Goal: Task Accomplishment & Management: Manage account settings

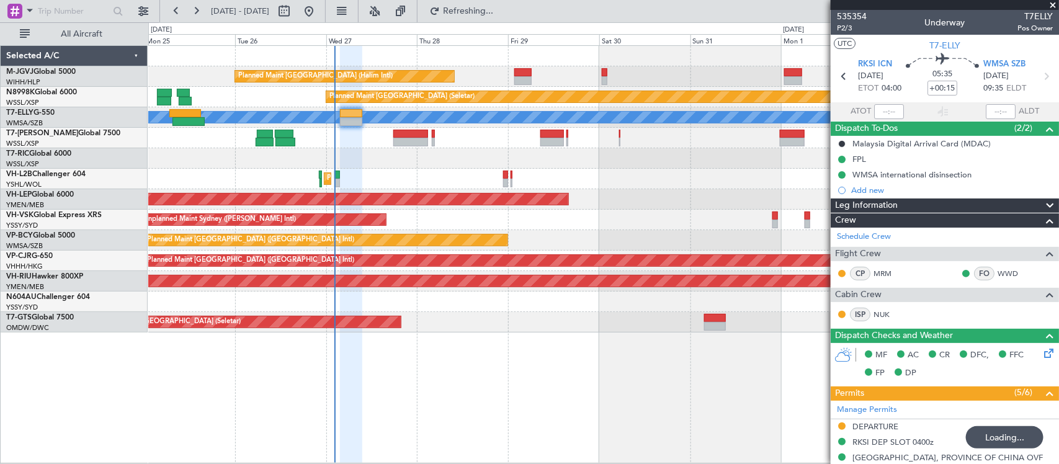
scroll to position [218, 0]
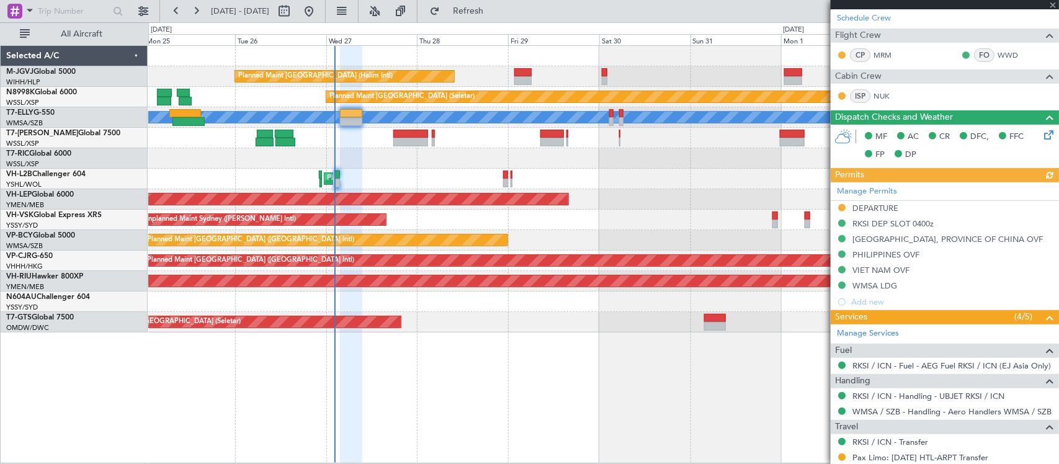
type input "[PERSON_NAME] (KYA)"
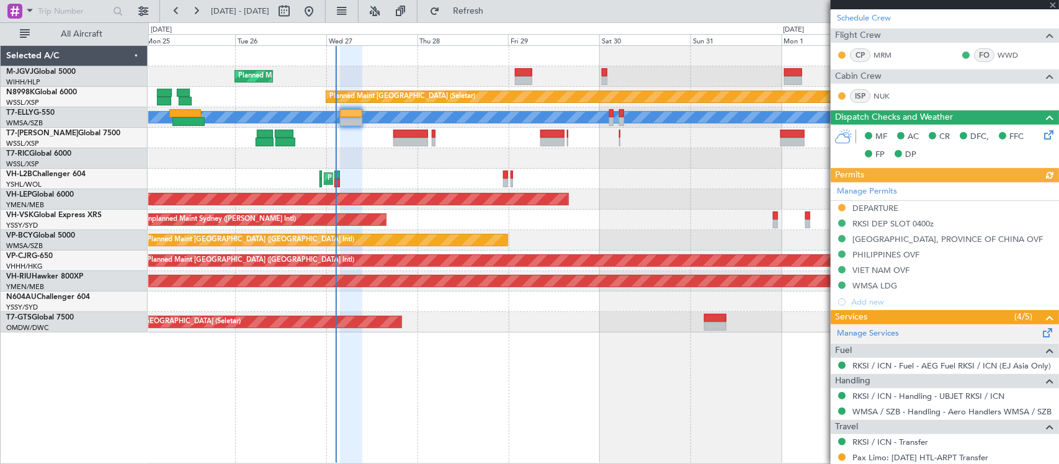
type input "[PERSON_NAME] (KYA)"
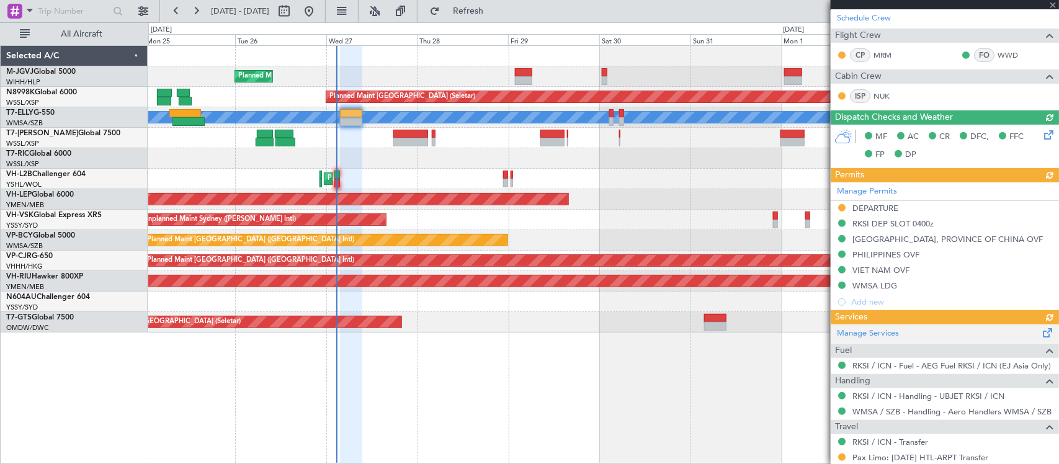
type input "[PERSON_NAME] (KYA)"
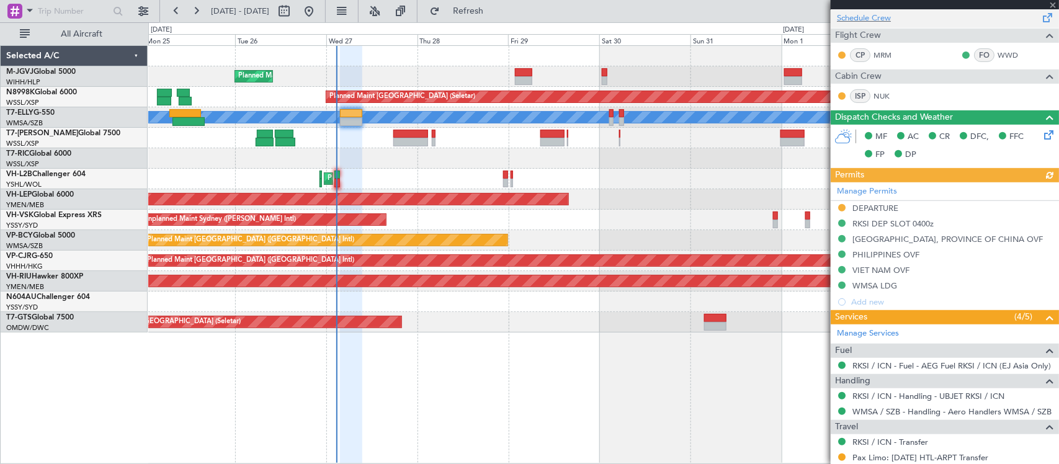
type input "[PERSON_NAME] (KYA)"
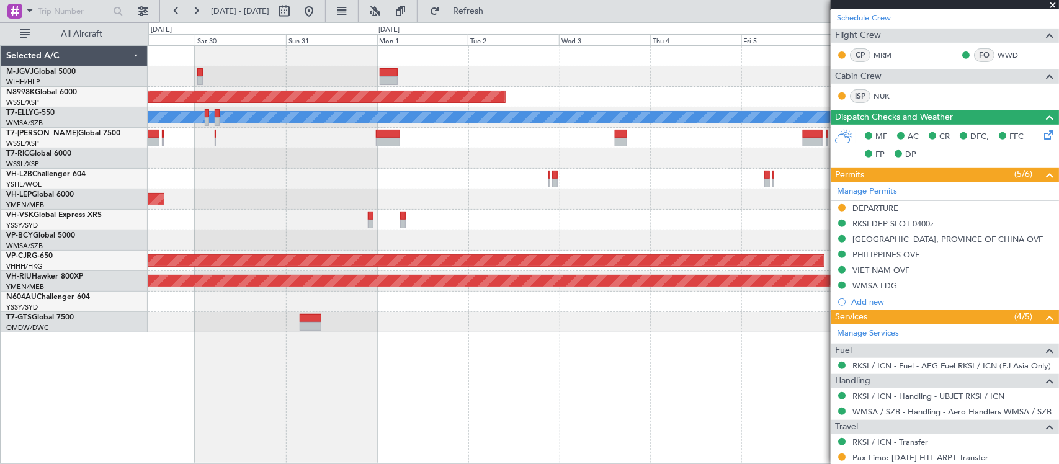
click at [298, 223] on div "Unplanned Maint Sydney ([PERSON_NAME] Intl)" at bounding box center [603, 220] width 910 height 20
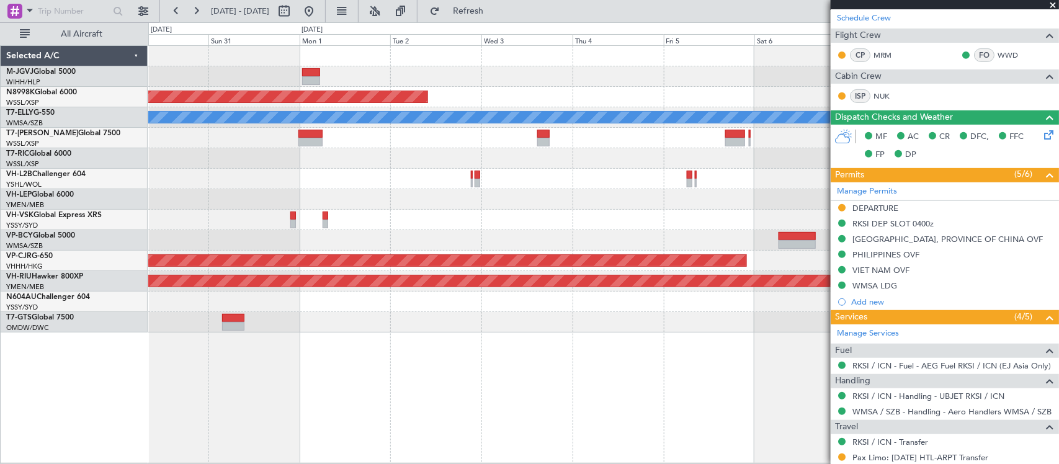
click at [506, 137] on div at bounding box center [603, 138] width 910 height 20
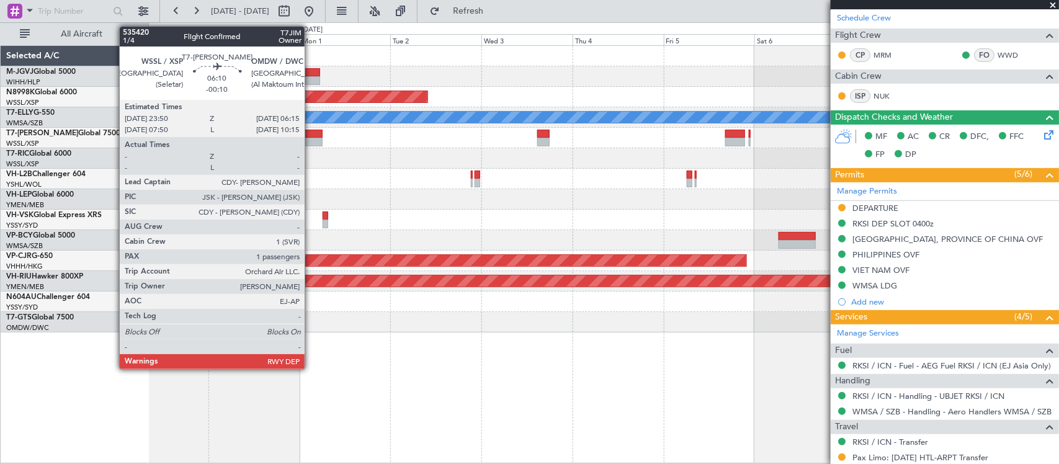
click at [311, 140] on div at bounding box center [310, 142] width 25 height 9
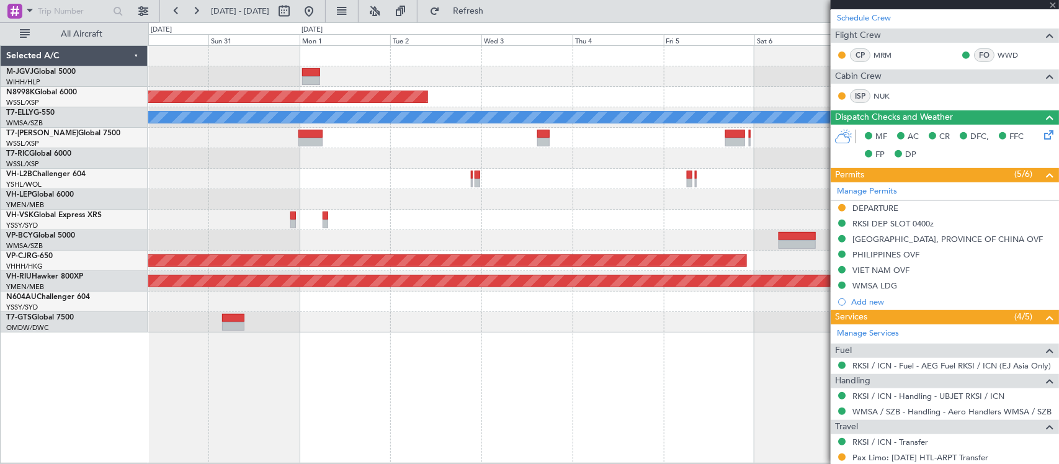
type input "-00:10"
type input "1"
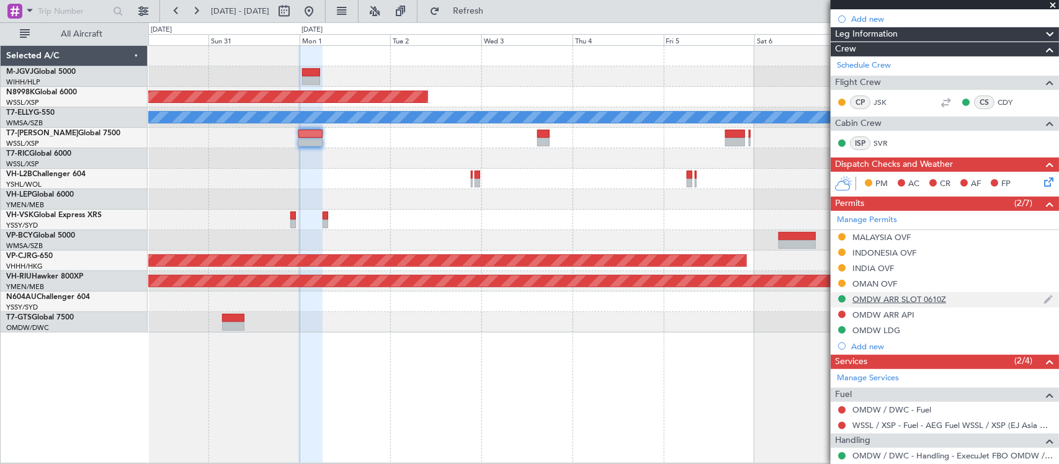
scroll to position [250, 0]
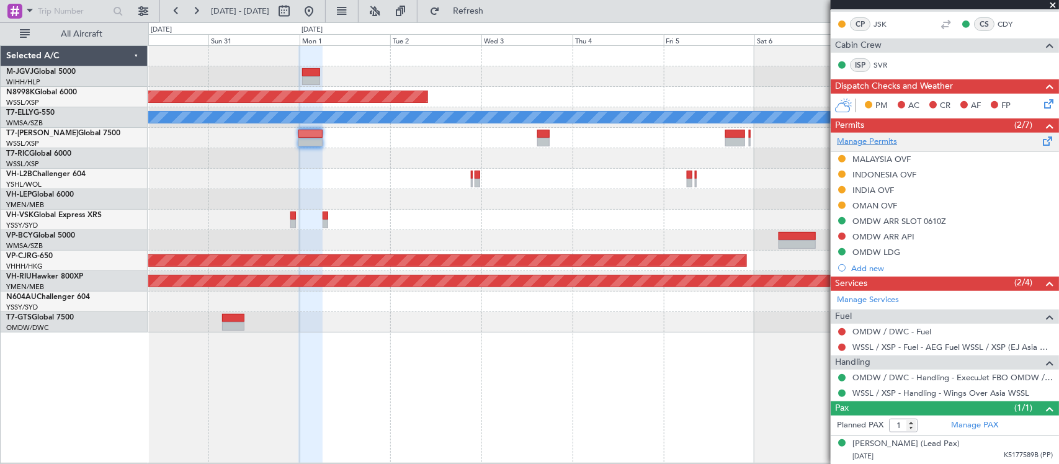
click at [883, 137] on link "Manage Permits" at bounding box center [867, 142] width 60 height 12
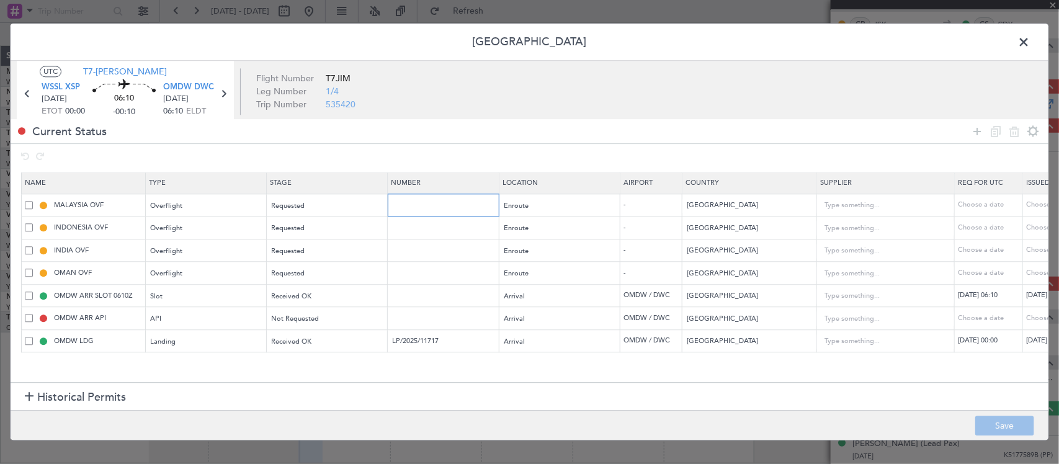
click at [448, 210] on input "text" at bounding box center [445, 205] width 108 height 11
paste input "CAAM-NS-1086-08-25"
type input "CAAM-NS-1086-08-25"
click at [447, 230] on input "text" at bounding box center [445, 228] width 108 height 11
click at [445, 255] on input "text" at bounding box center [445, 250] width 108 height 11
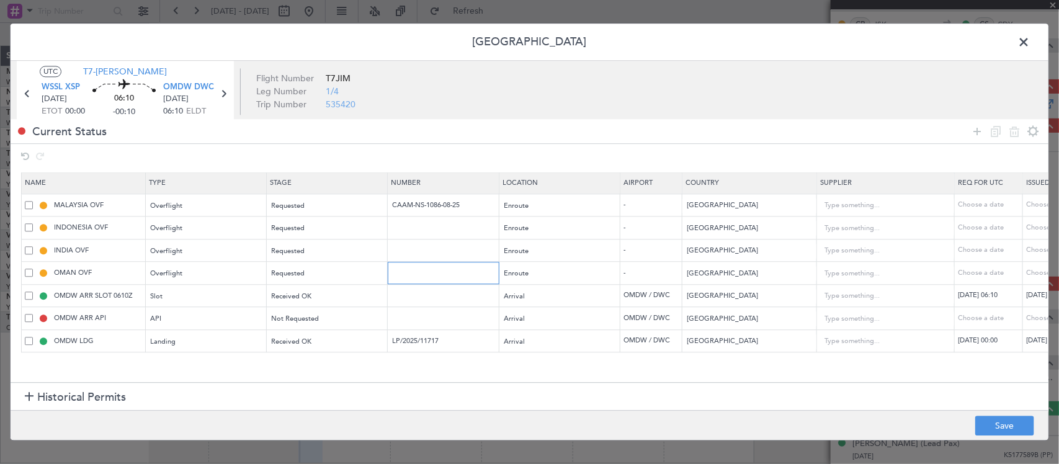
click at [425, 271] on input "text" at bounding box center [445, 273] width 108 height 11
paste input "DAT/OF/EU JT/0010/2025"
type input "DAT/OF/EU JT/0010/2025"
click at [1041, 208] on div "Choose a date" at bounding box center [1058, 205] width 65 height 11
select select "8"
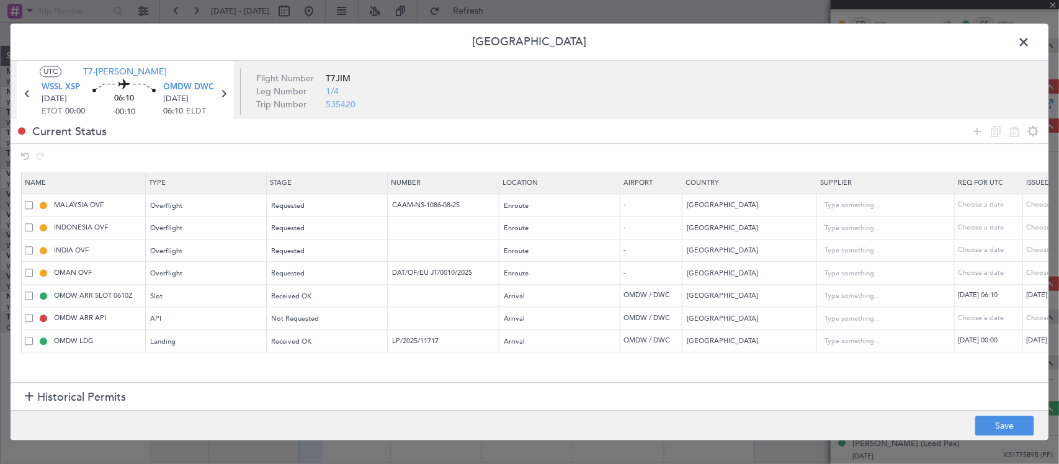
select select "2025"
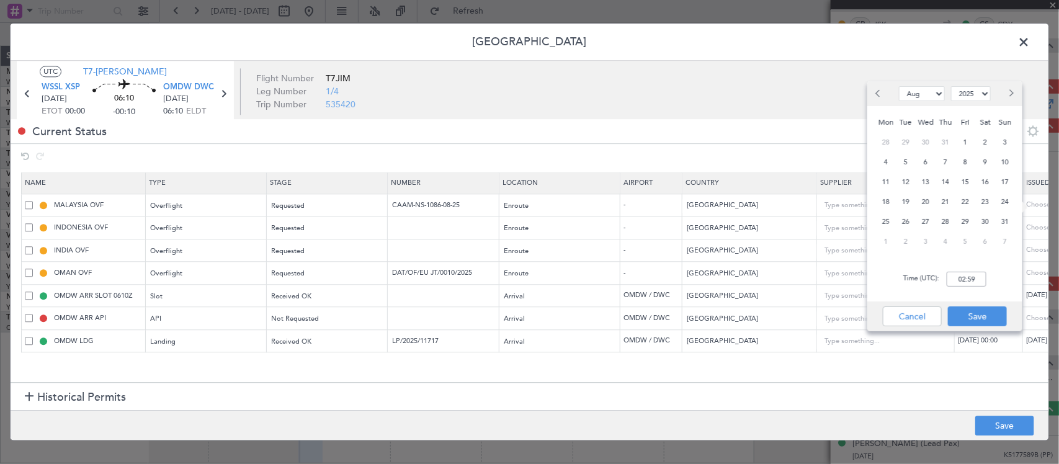
click at [881, 243] on span "1" at bounding box center [886, 242] width 16 height 16
select select "9"
type input "00:00"
click at [976, 311] on button "Save" at bounding box center [977, 316] width 59 height 20
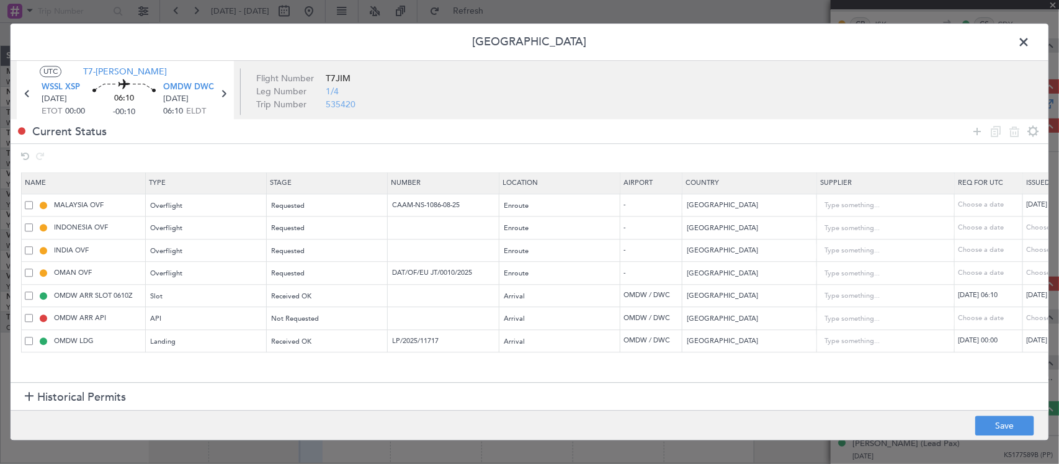
click at [1028, 279] on div "Choose a date" at bounding box center [1058, 273] width 65 height 11
select select "8"
select select "2025"
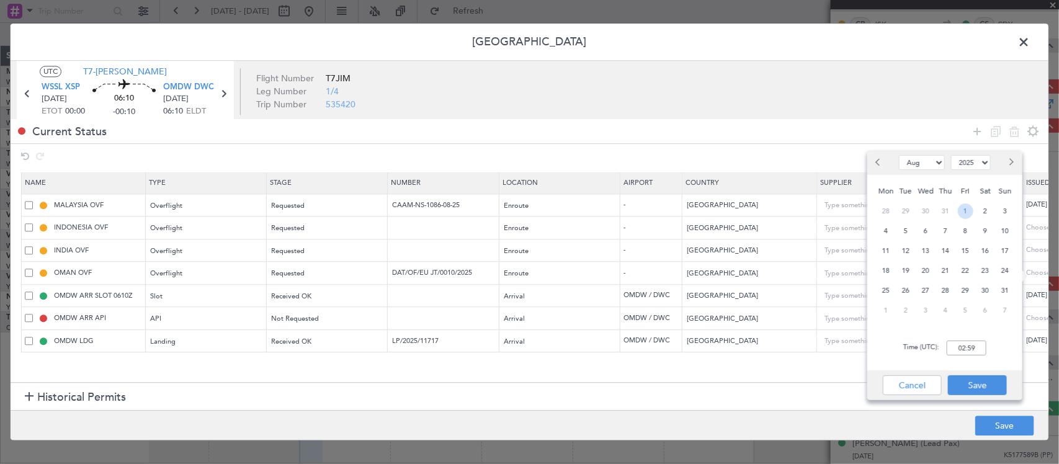
click at [960, 209] on span "1" at bounding box center [966, 211] width 16 height 16
type input "00:00"
click at [891, 306] on span "1" at bounding box center [886, 311] width 16 height 16
select select "9"
click at [968, 373] on div "Cancel Save" at bounding box center [944, 385] width 155 height 30
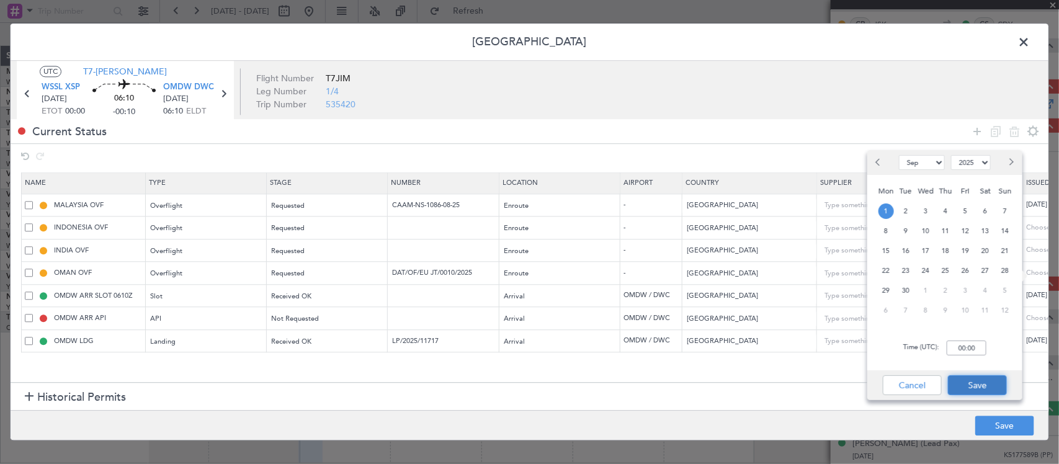
click at [970, 378] on button "Save" at bounding box center [977, 385] width 59 height 20
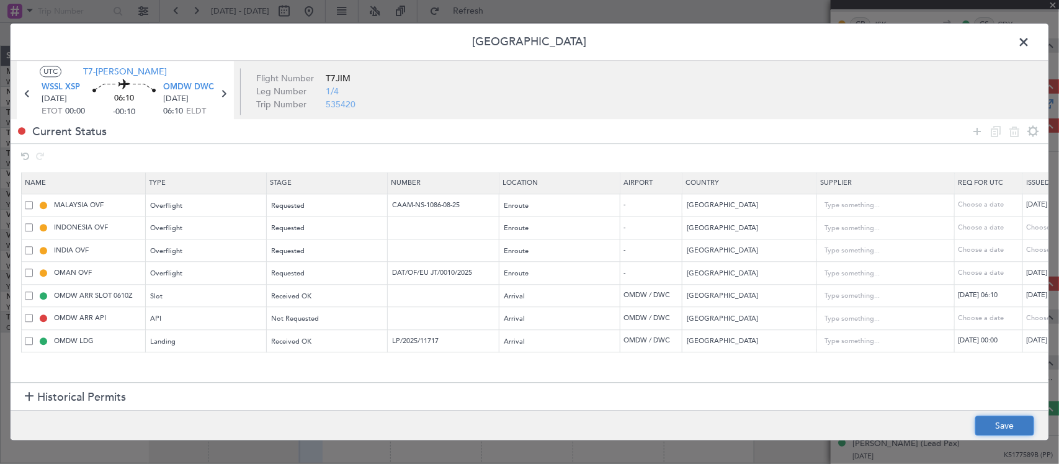
click at [1001, 417] on button "Save" at bounding box center [1004, 426] width 59 height 20
click at [1030, 41] on span at bounding box center [1030, 45] width 0 height 25
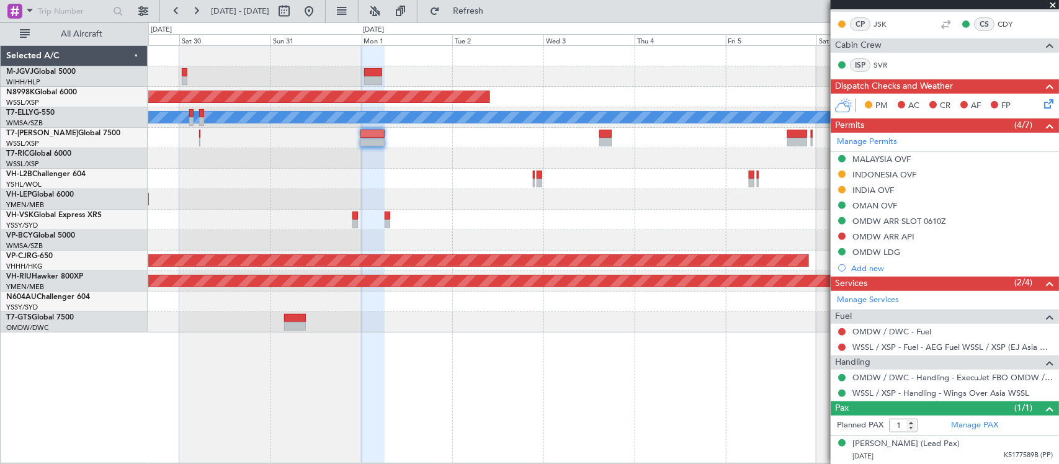
click at [639, 194] on div "Unplanned Maint Wichita (Wichita Mid-continent)" at bounding box center [603, 199] width 910 height 20
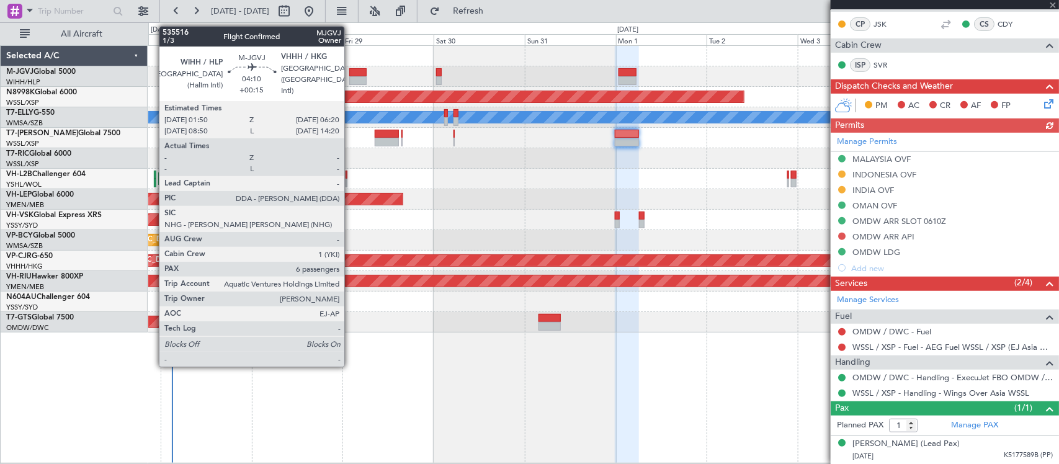
click at [350, 81] on div at bounding box center [357, 80] width 17 height 9
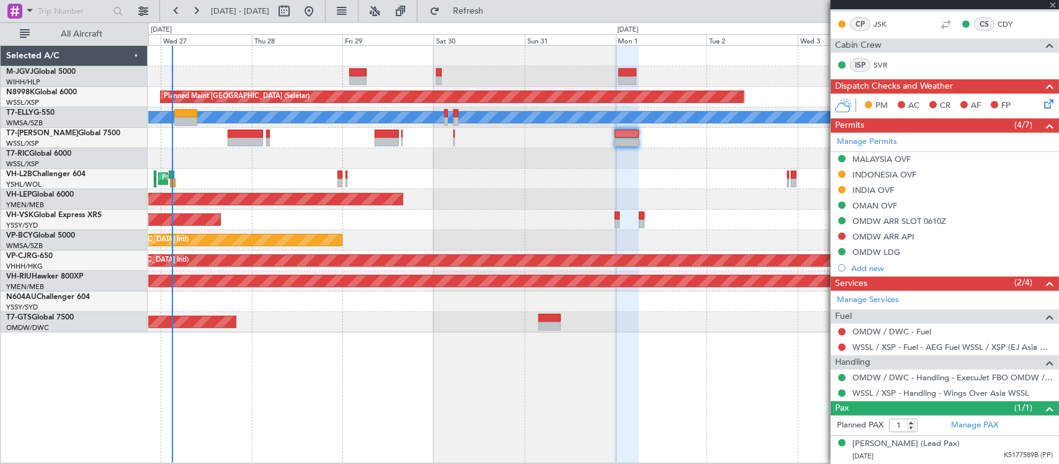
type input "+00:15"
type input "6"
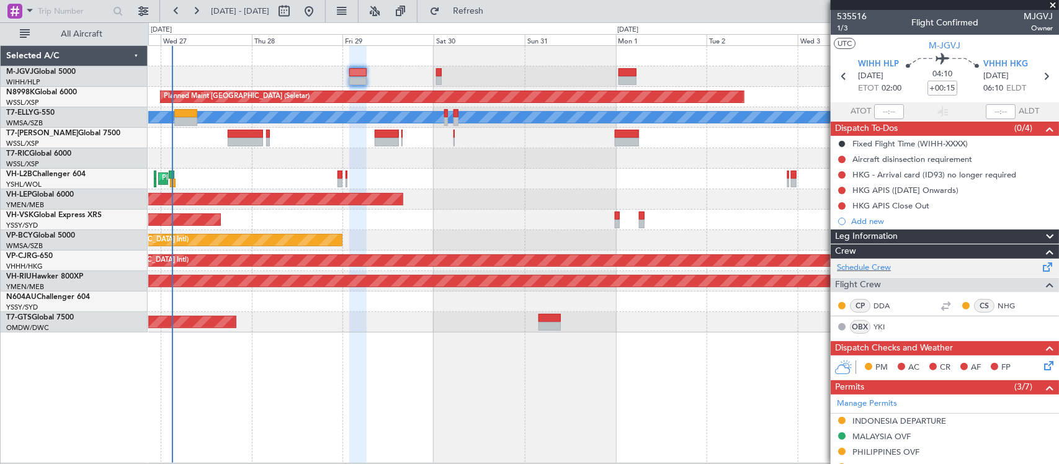
scroll to position [402, 0]
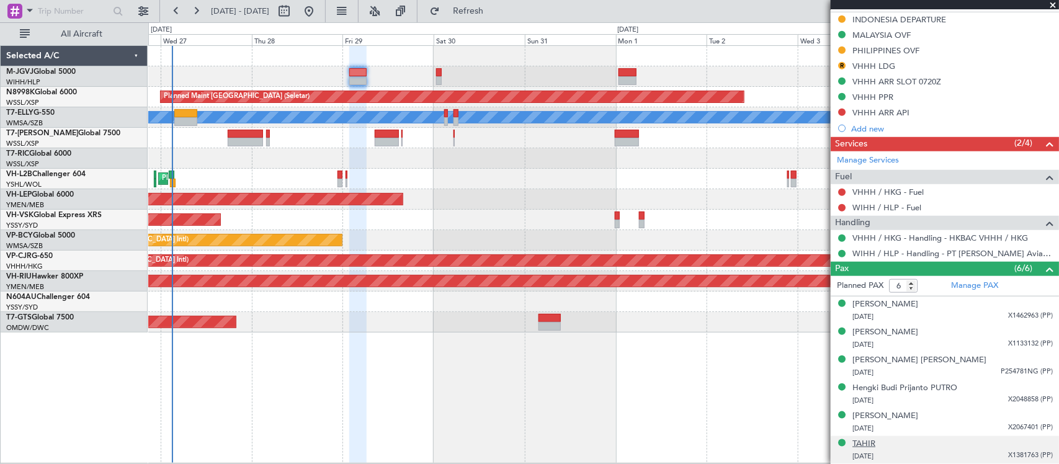
click at [870, 442] on div "TAHIR" at bounding box center [863, 444] width 23 height 12
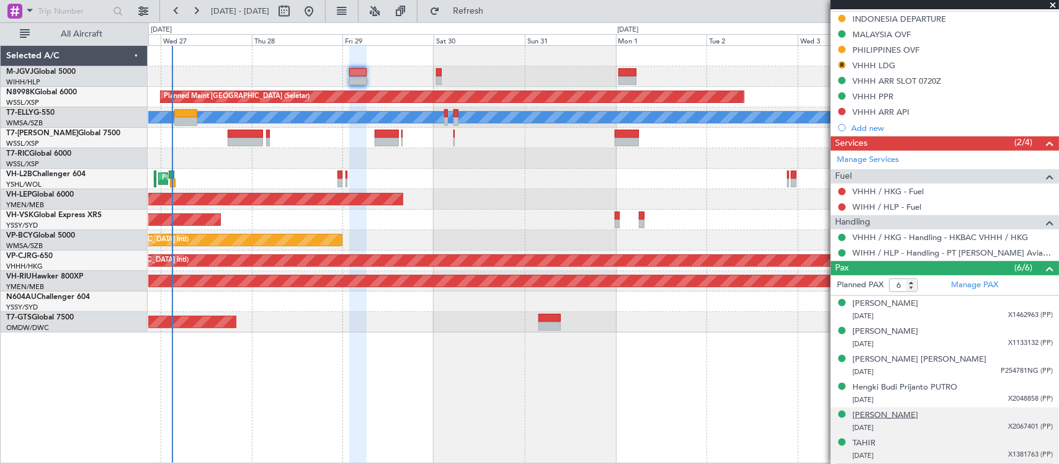
click at [888, 413] on div "[PERSON_NAME]" at bounding box center [885, 415] width 66 height 12
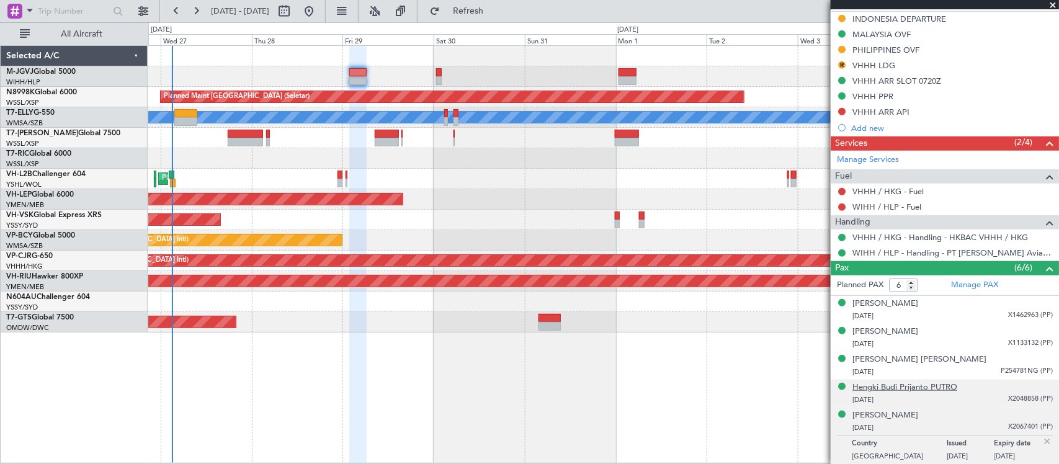
click at [901, 388] on div "Hengki Budi Prijanto PUTRO" at bounding box center [904, 388] width 105 height 12
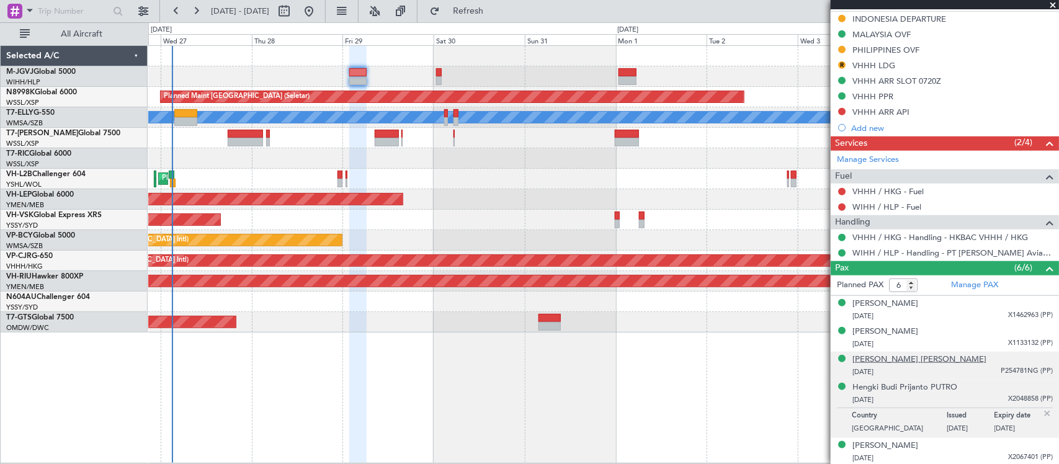
click at [898, 362] on div "[PERSON_NAME] [PERSON_NAME]" at bounding box center [919, 360] width 134 height 12
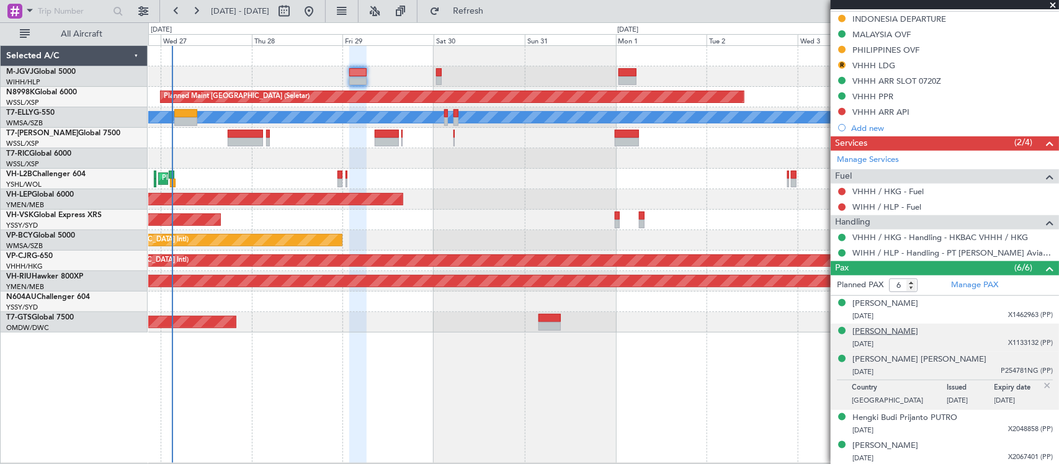
click at [898, 332] on div "[PERSON_NAME]" at bounding box center [885, 332] width 66 height 12
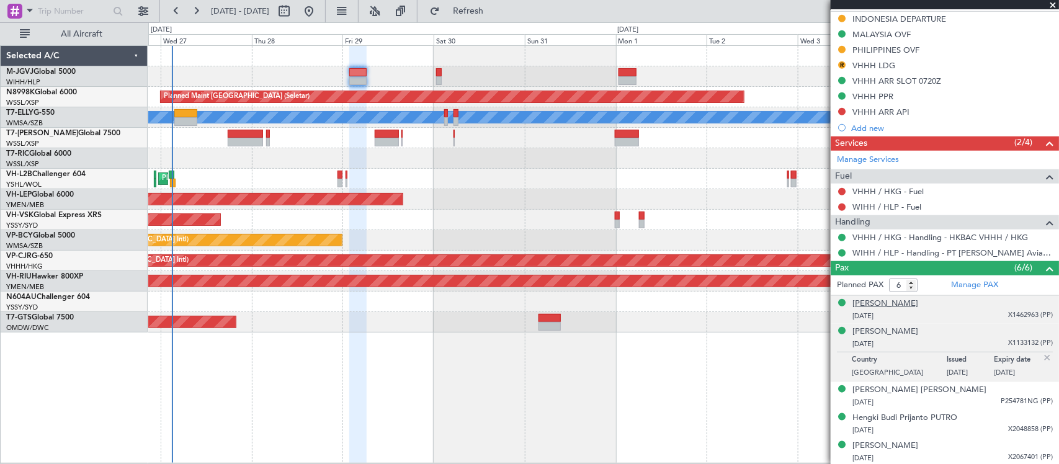
click at [883, 305] on div "[PERSON_NAME]" at bounding box center [885, 304] width 66 height 12
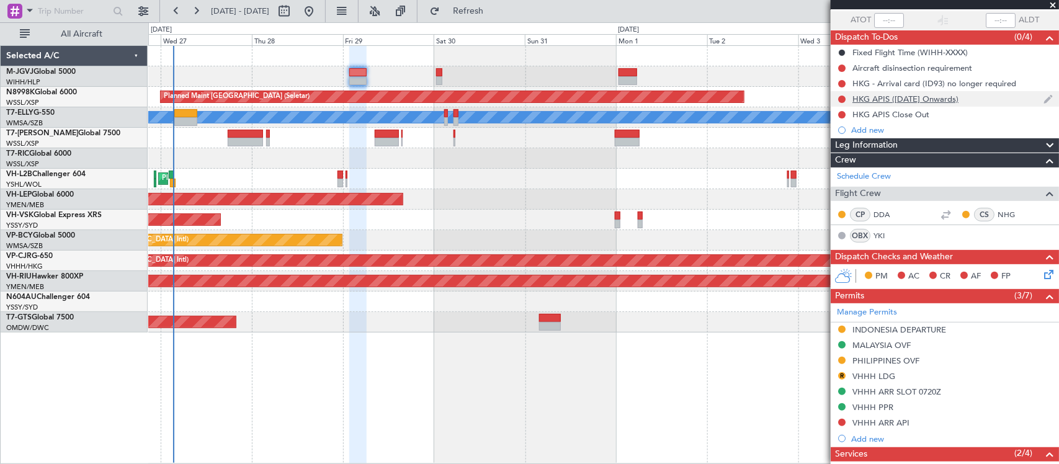
scroll to position [129, 0]
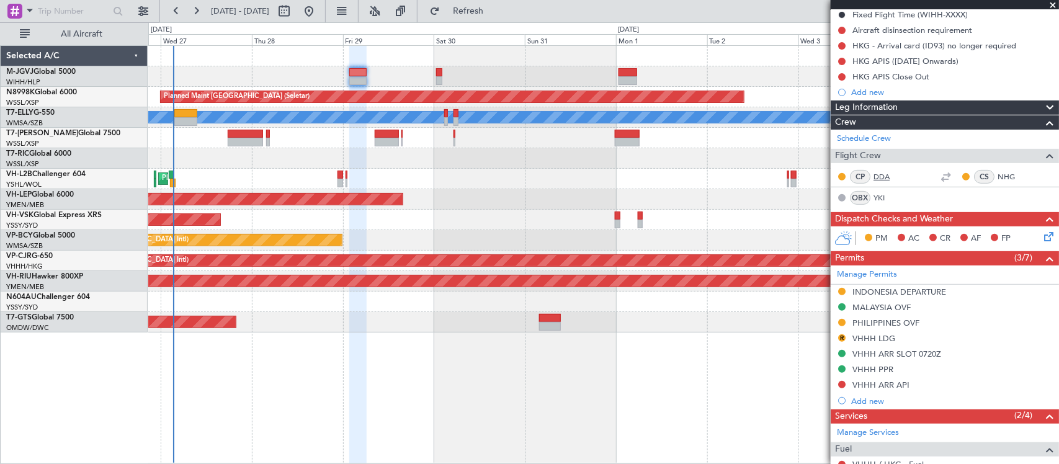
click at [882, 172] on link "DDA" at bounding box center [887, 176] width 28 height 11
click at [997, 172] on link "NHG" at bounding box center [1011, 176] width 28 height 11
click at [872, 196] on div "OBX YKI" at bounding box center [869, 198] width 65 height 14
click at [880, 196] on link "YKI" at bounding box center [887, 197] width 28 height 11
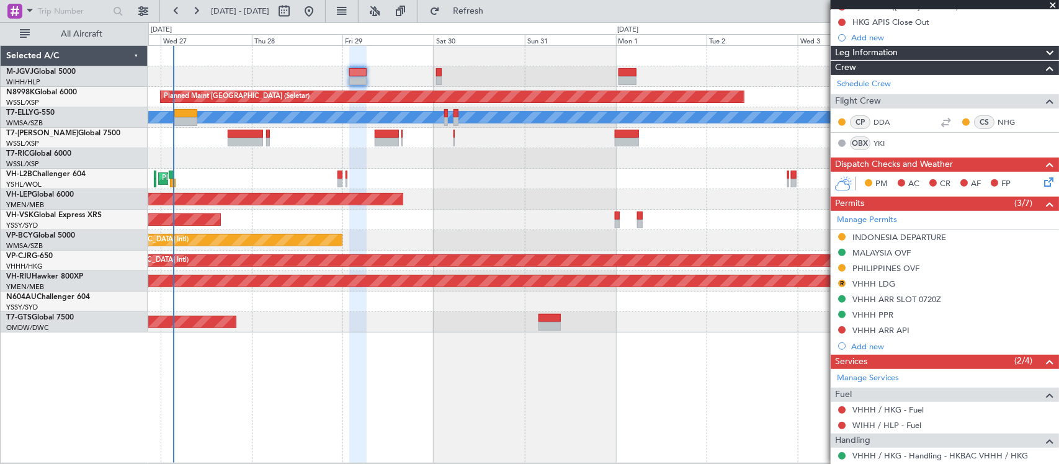
scroll to position [0, 0]
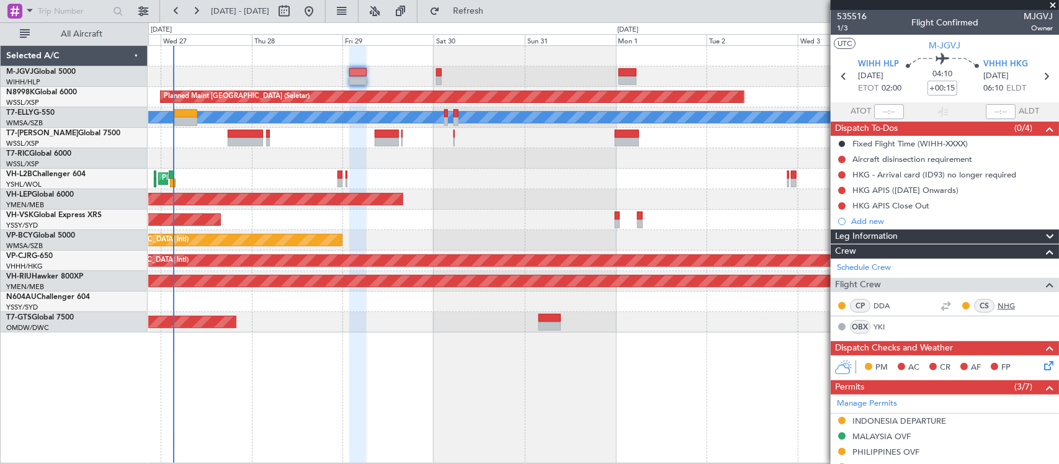
click at [997, 305] on link "NHG" at bounding box center [1011, 305] width 28 height 11
click at [557, 167] on div "Planned Maint [GEOGRAPHIC_DATA] (Halim Intl) Planned Maint [GEOGRAPHIC_DATA] (S…" at bounding box center [603, 189] width 910 height 287
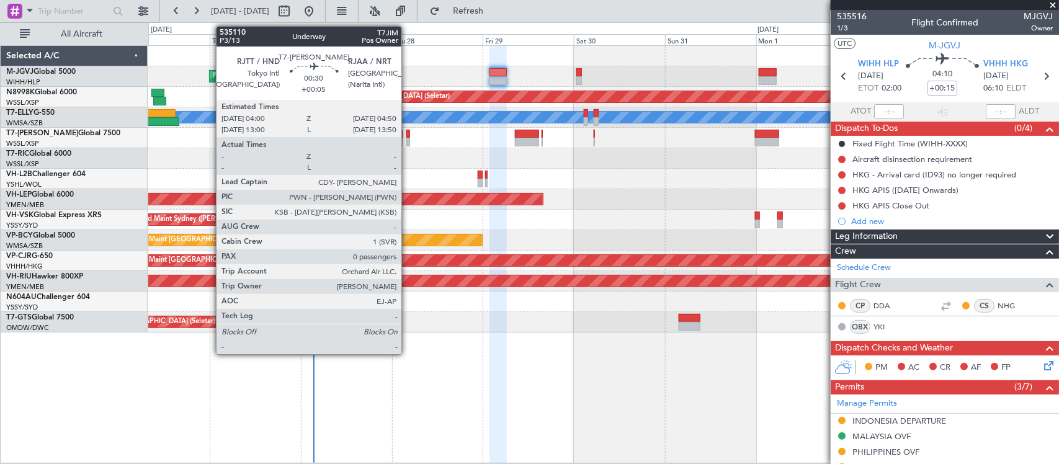
click at [408, 138] on div at bounding box center [408, 142] width 4 height 9
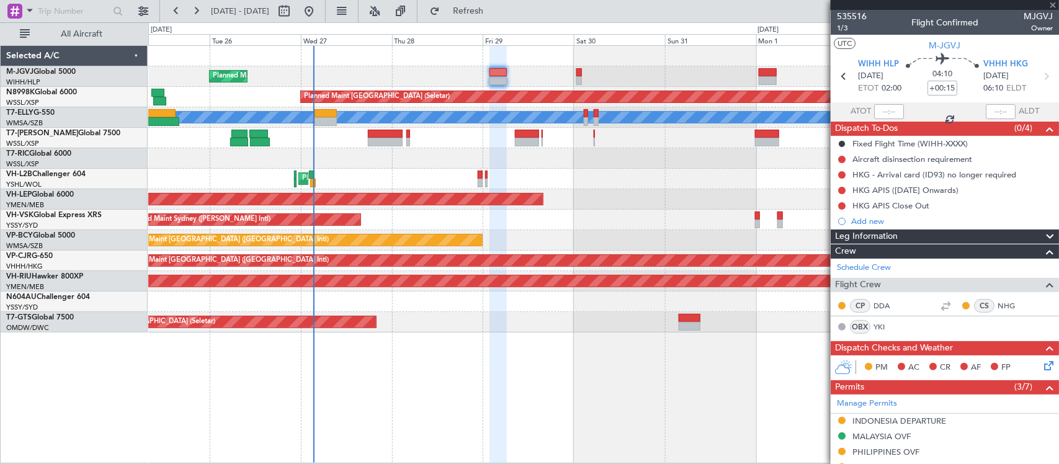
type input "+00:05"
type input "0"
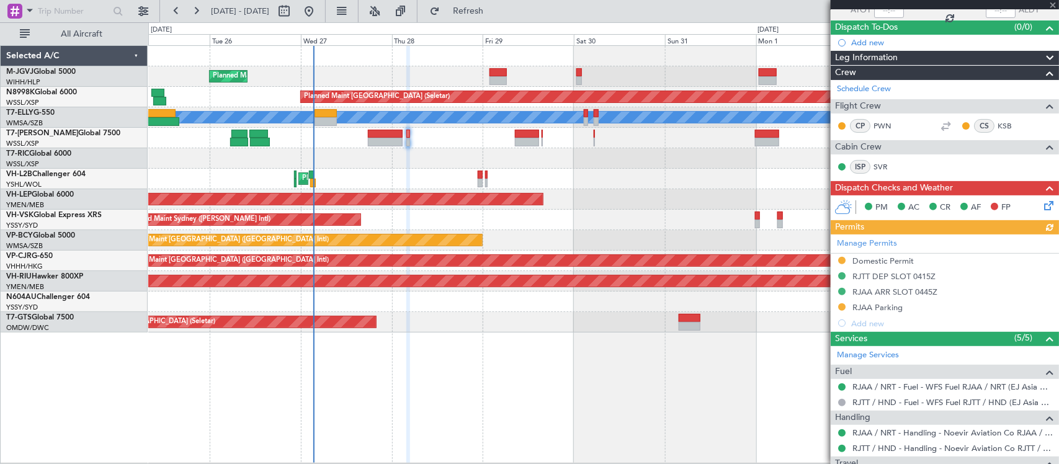
scroll to position [129, 0]
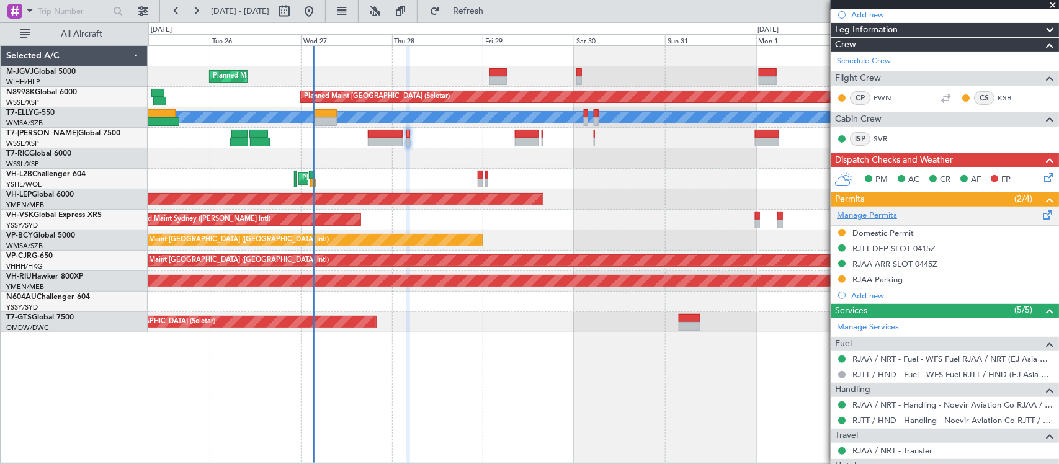
click at [868, 215] on link "Manage Permits" at bounding box center [867, 216] width 60 height 12
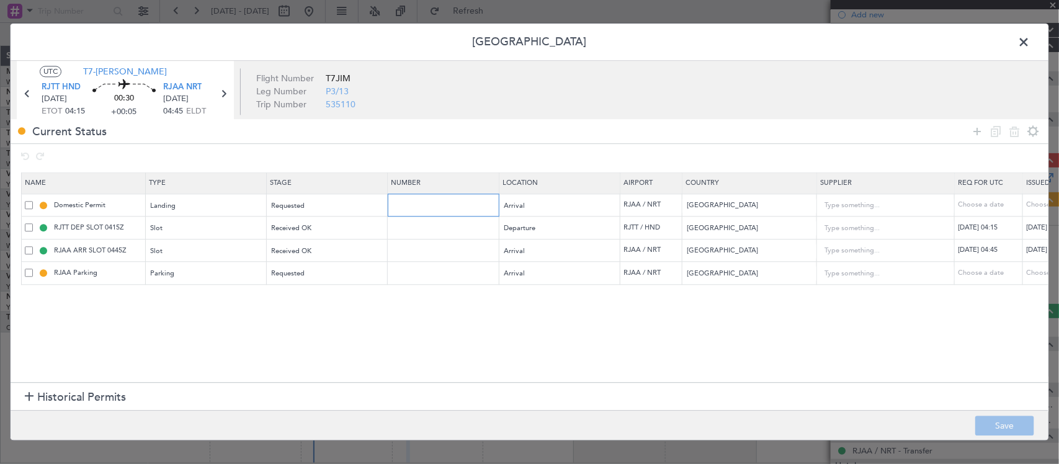
click at [445, 210] on input "text" at bounding box center [445, 205] width 108 height 11
paste input "38341"
type input "38341"
click at [1038, 207] on div "Choose a date" at bounding box center [1058, 205] width 65 height 11
select select "8"
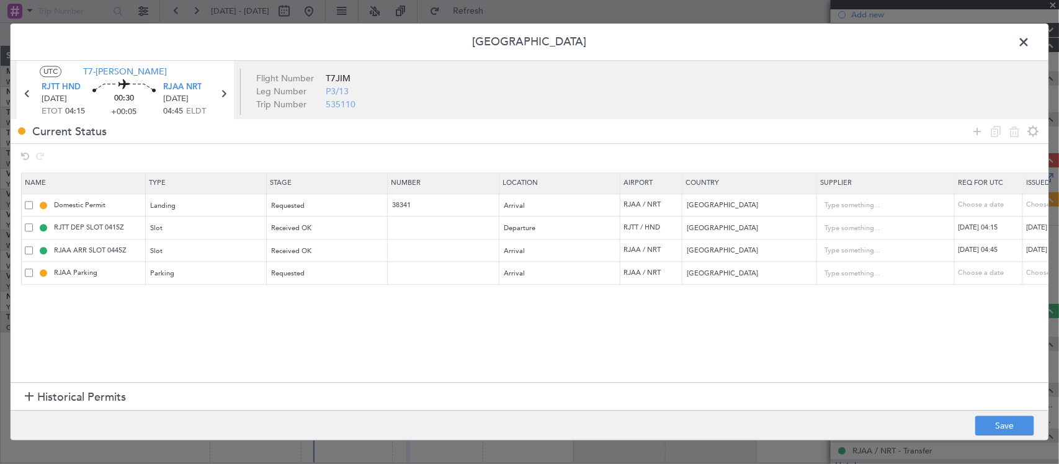
select select "2025"
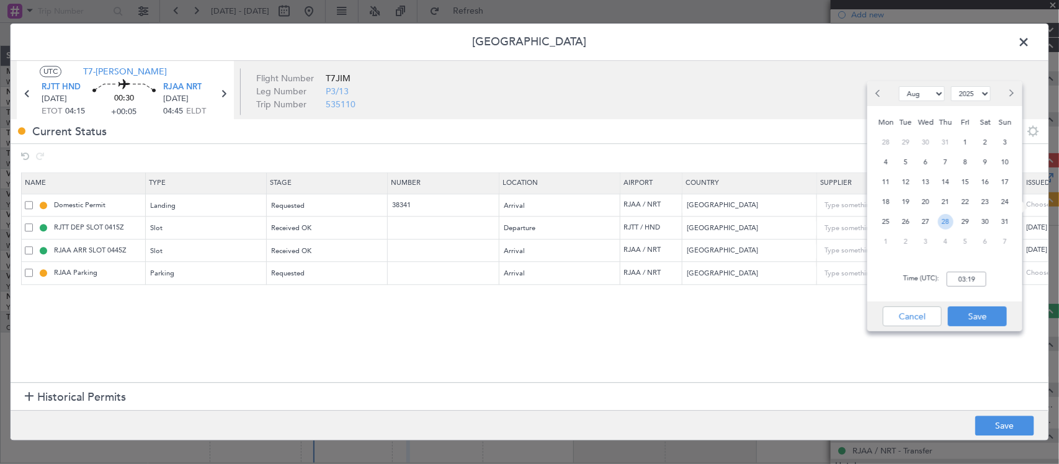
click at [949, 222] on span "28" at bounding box center [946, 222] width 16 height 16
click at [968, 280] on input "00:00" at bounding box center [967, 279] width 40 height 15
type input "04:15"
click at [982, 316] on button "Save" at bounding box center [977, 316] width 59 height 20
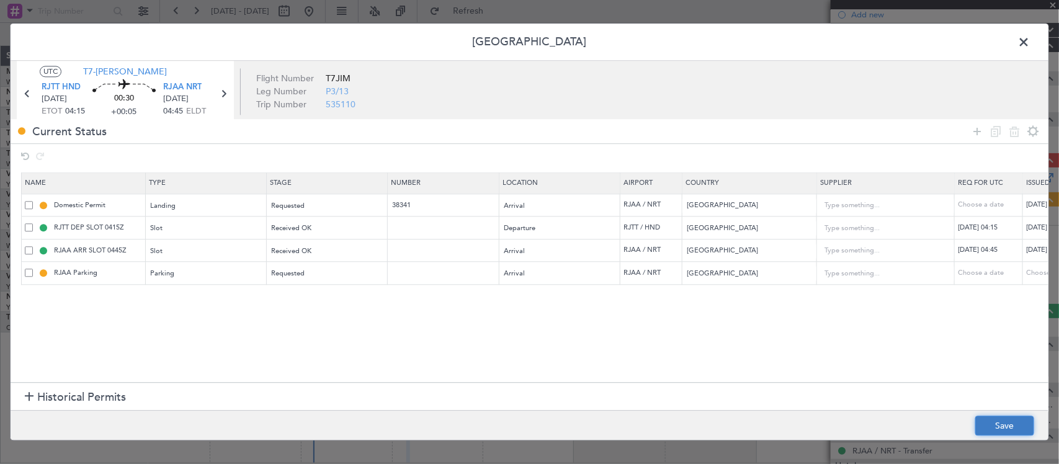
click at [1011, 428] on button "Save" at bounding box center [1004, 426] width 59 height 20
click at [1030, 45] on span at bounding box center [1030, 45] width 0 height 25
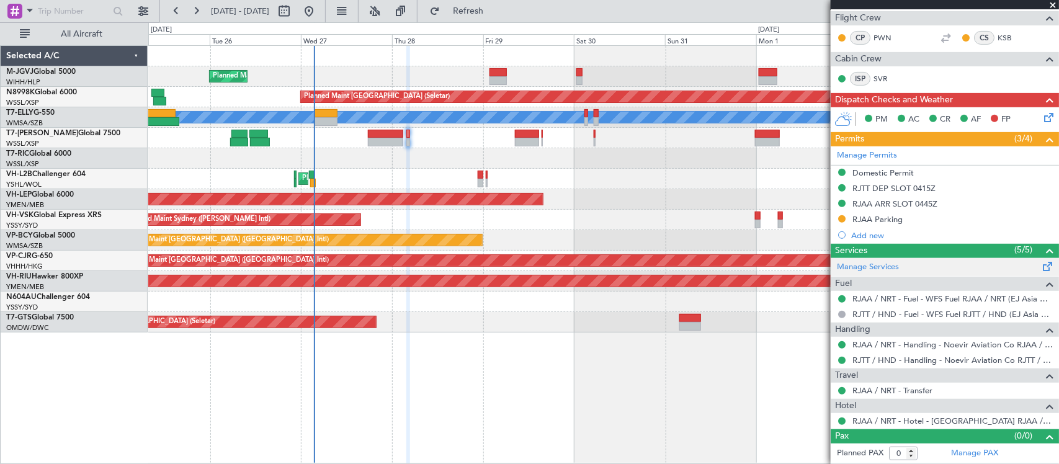
scroll to position [0, 0]
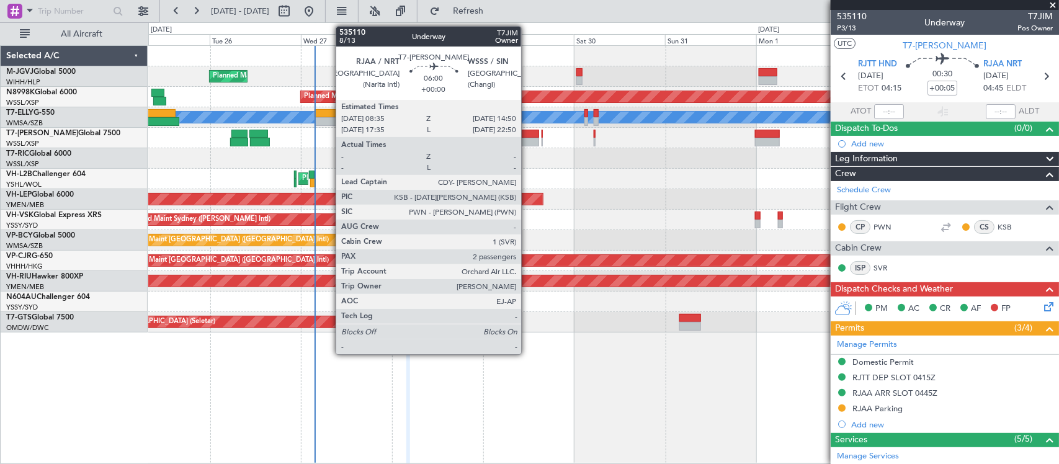
click at [527, 143] on div at bounding box center [527, 142] width 24 height 9
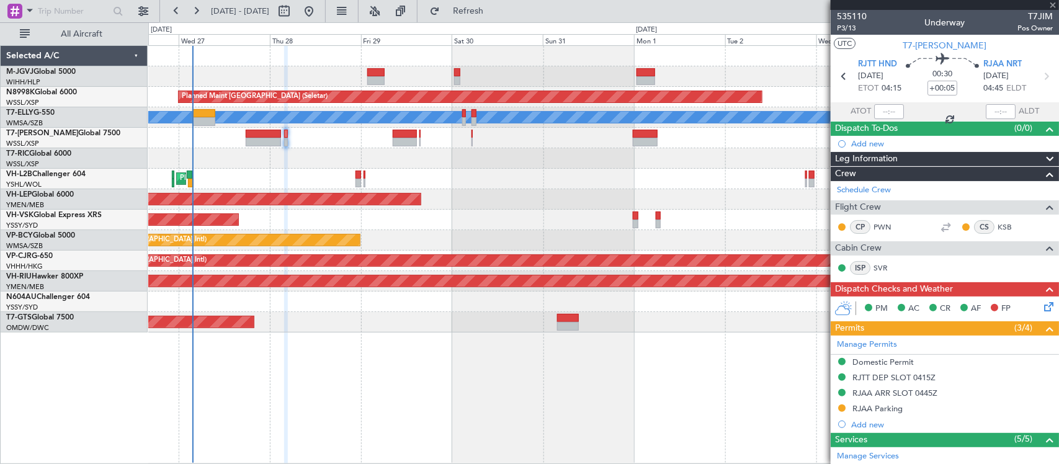
click at [522, 220] on div "Planned Maint [GEOGRAPHIC_DATA] (Halim Intl) Planned Maint [GEOGRAPHIC_DATA] (S…" at bounding box center [603, 189] width 910 height 287
type input "2"
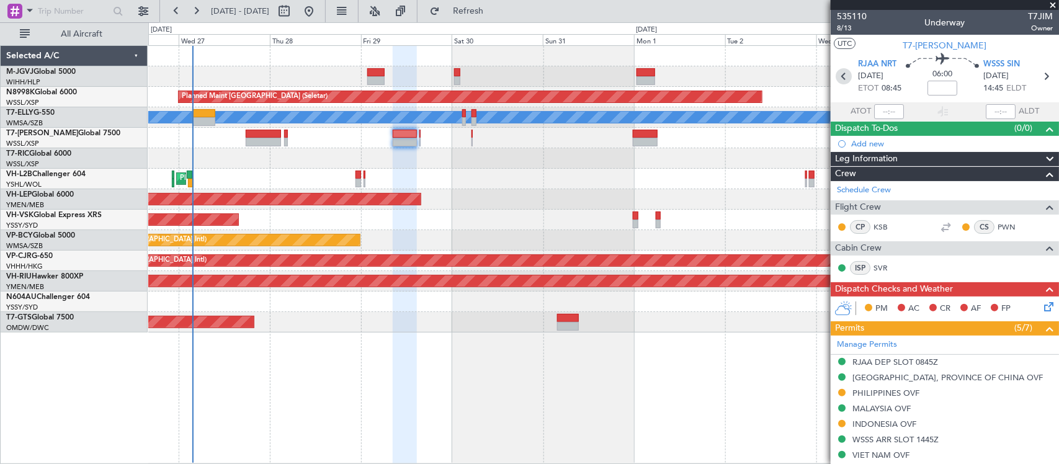
click at [844, 78] on icon at bounding box center [844, 76] width 16 height 16
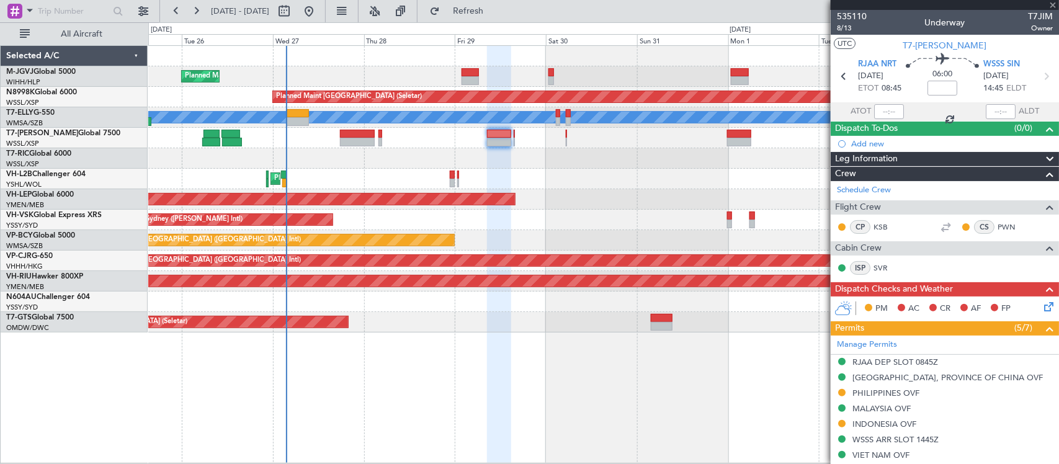
click at [680, 228] on div "Planned Maint [GEOGRAPHIC_DATA] (Halim Intl) Planned Maint [GEOGRAPHIC_DATA] (S…" at bounding box center [603, 189] width 910 height 287
type input "+00:05"
type input "0"
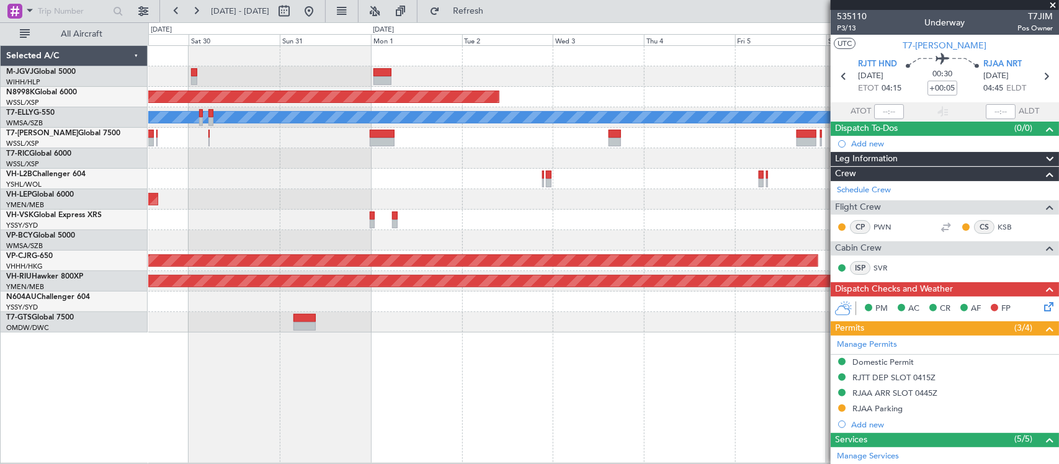
click at [352, 208] on div "Planned Maint [GEOGRAPHIC_DATA] (Seletar) [PERSON_NAME] Planned Maint [GEOGRAPH…" at bounding box center [603, 189] width 910 height 287
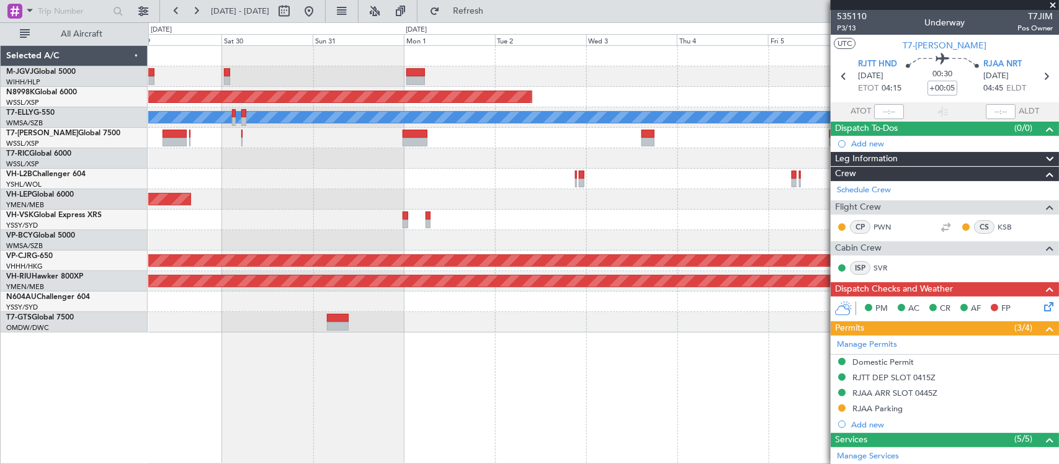
click at [445, 217] on div "Planned Maint [GEOGRAPHIC_DATA] (Seletar) [PERSON_NAME] Planned Maint [GEOGRAPH…" at bounding box center [603, 189] width 910 height 287
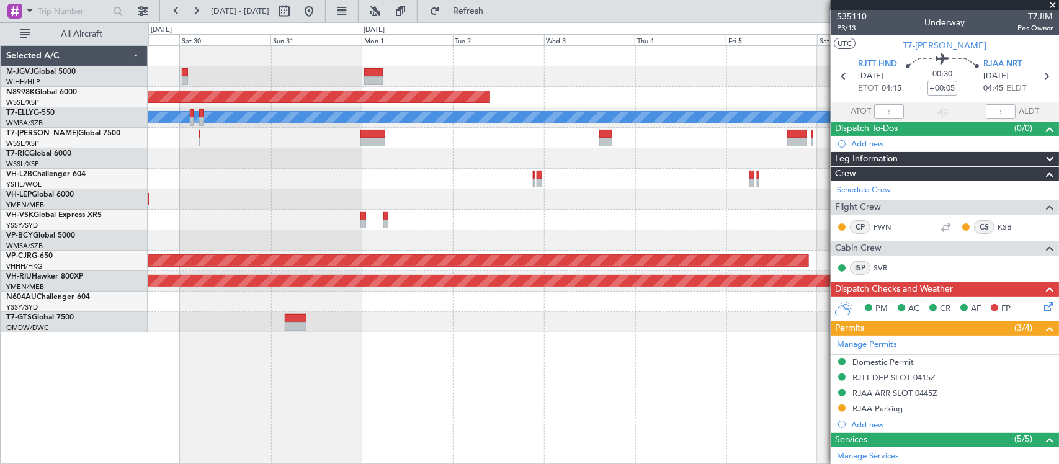
click at [732, 237] on div "Planned Maint [GEOGRAPHIC_DATA] ([GEOGRAPHIC_DATA] Intl)" at bounding box center [603, 240] width 910 height 20
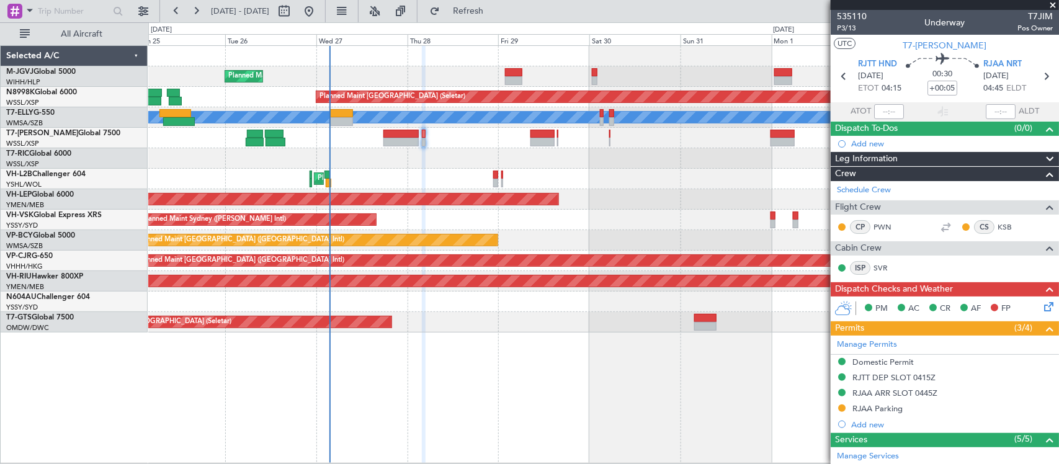
click at [613, 252] on div "Planned Maint [GEOGRAPHIC_DATA] ([GEOGRAPHIC_DATA] Intl)" at bounding box center [603, 261] width 910 height 20
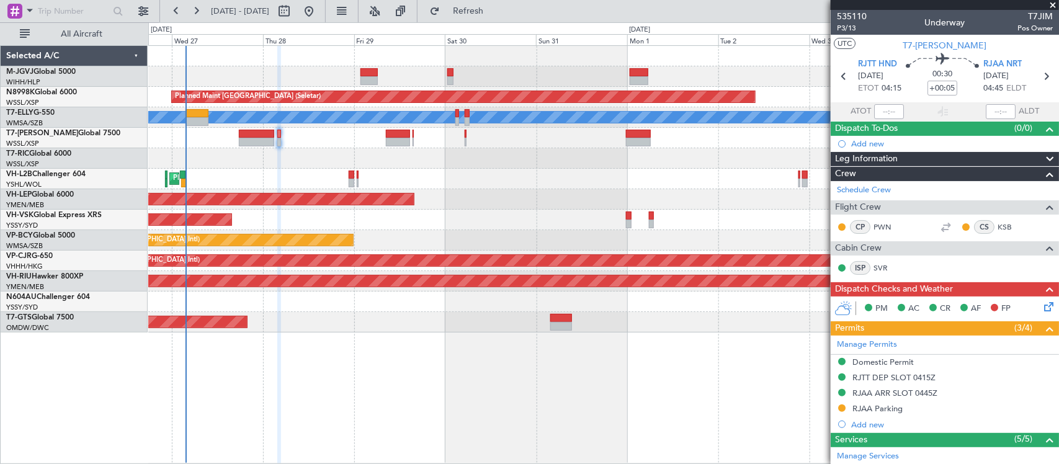
click at [196, 237] on div "Planned Maint [GEOGRAPHIC_DATA] ([GEOGRAPHIC_DATA] Intl)" at bounding box center [603, 240] width 910 height 20
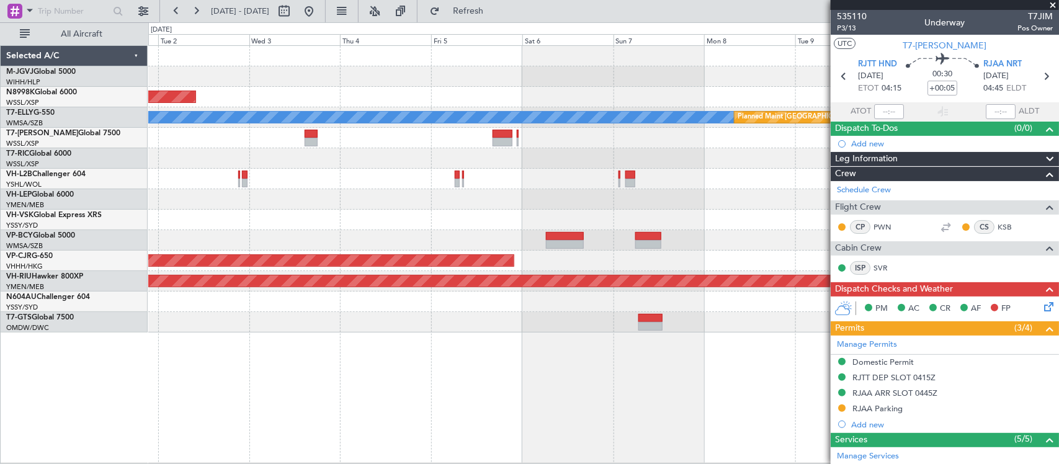
click at [359, 228] on div at bounding box center [603, 220] width 910 height 20
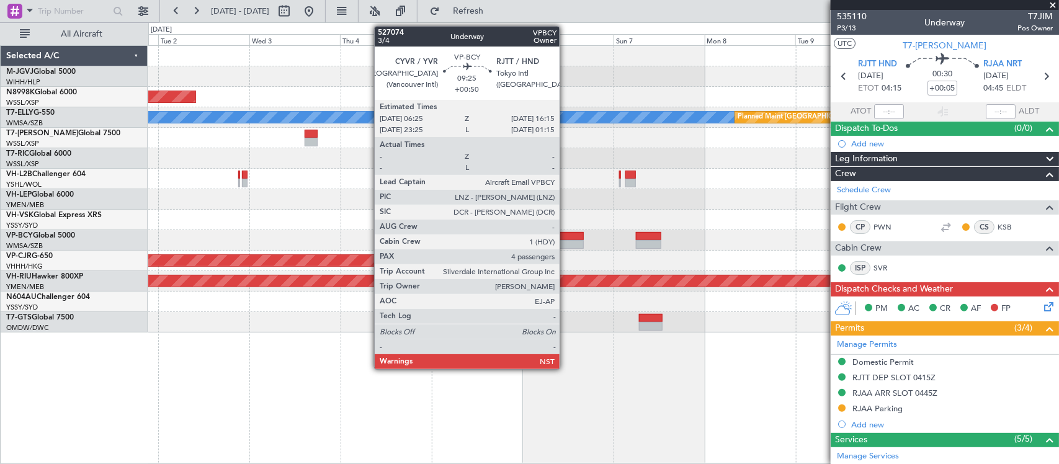
click at [566, 242] on div at bounding box center [565, 244] width 38 height 9
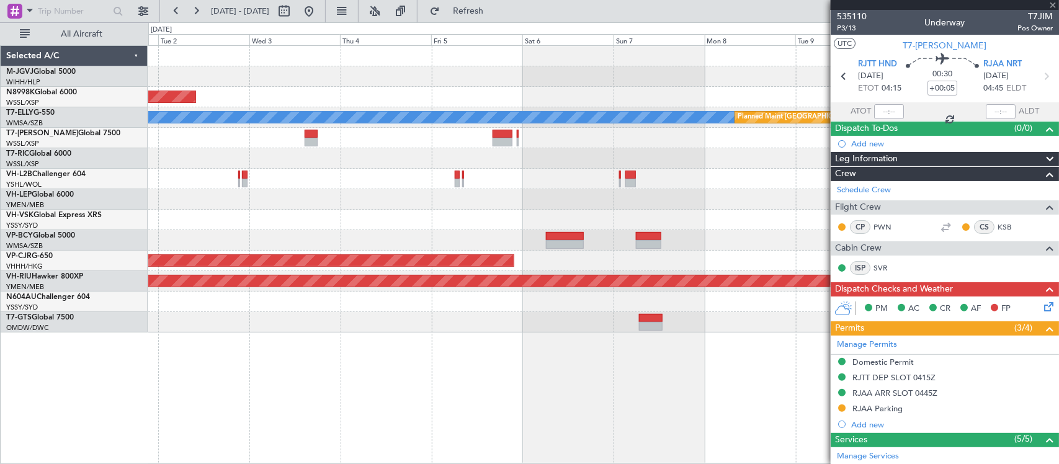
type input "+00:50"
type input "4"
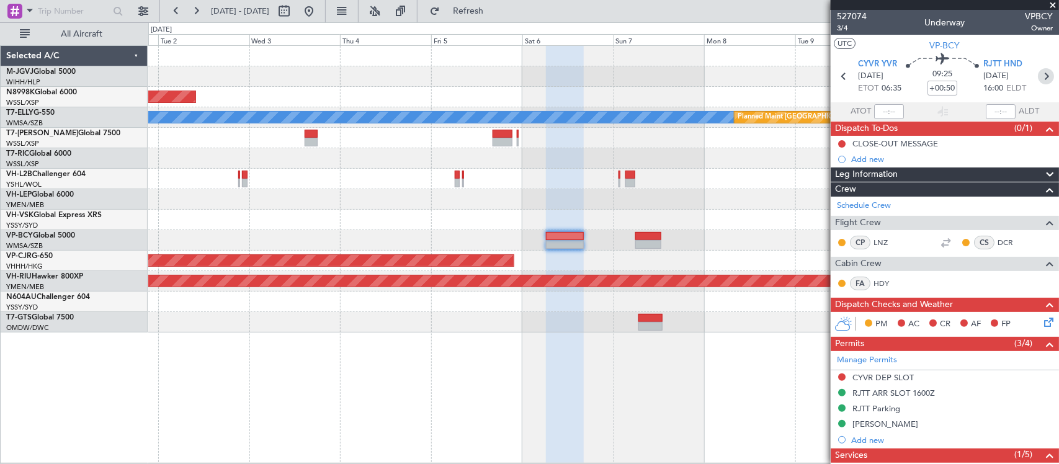
click at [1038, 72] on icon at bounding box center [1046, 76] width 16 height 16
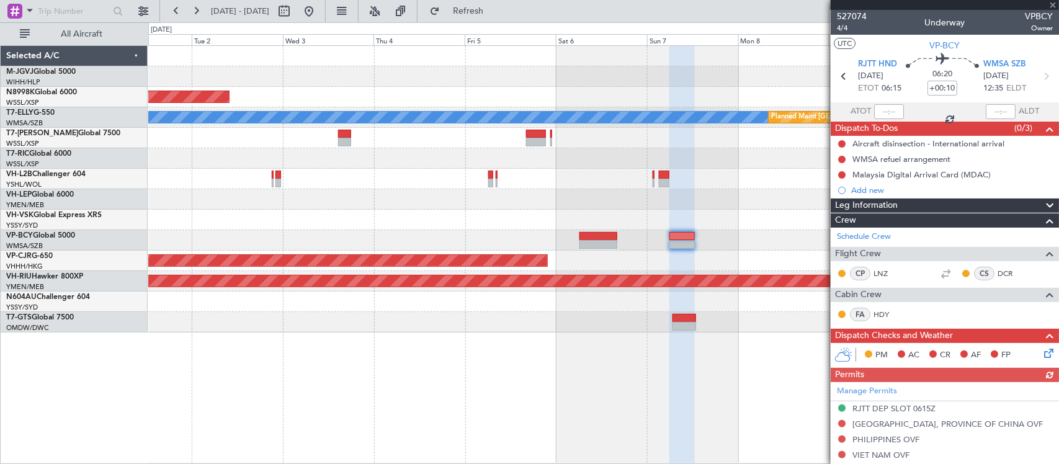
click at [689, 169] on div at bounding box center [603, 179] width 910 height 20
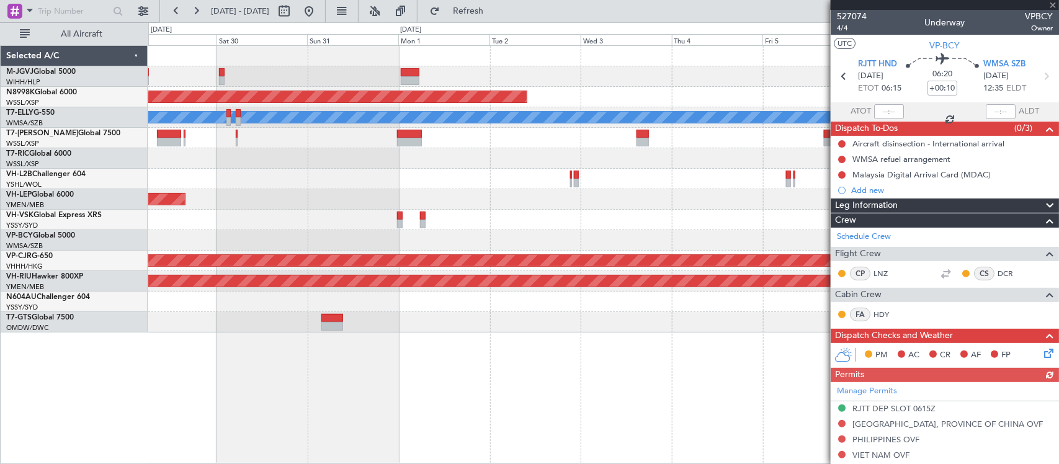
click at [507, 157] on div at bounding box center [603, 158] width 910 height 20
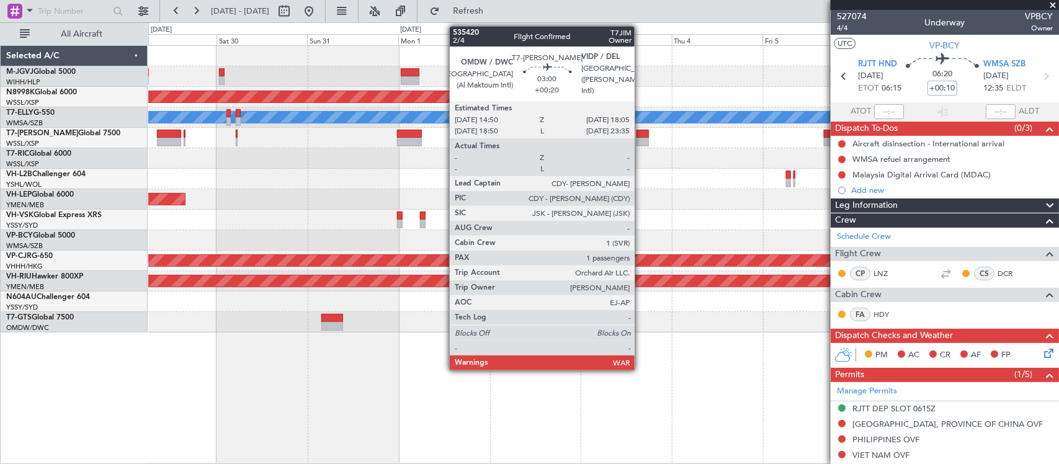
click at [640, 134] on div at bounding box center [642, 134] width 12 height 9
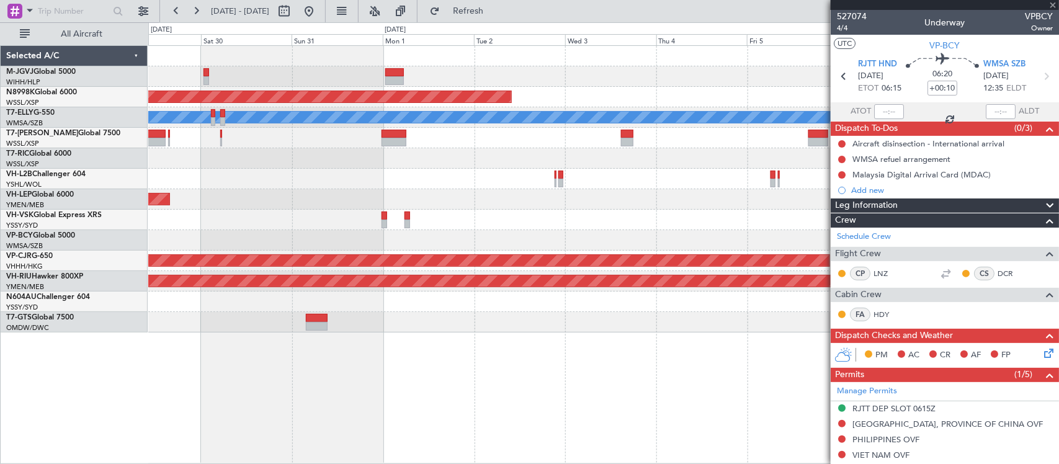
click at [635, 169] on div "Planned Maint [GEOGRAPHIC_DATA] (Seletar) [PERSON_NAME] Planned Maint [GEOGRAPH…" at bounding box center [603, 189] width 910 height 287
type input "+00:20"
type input "1"
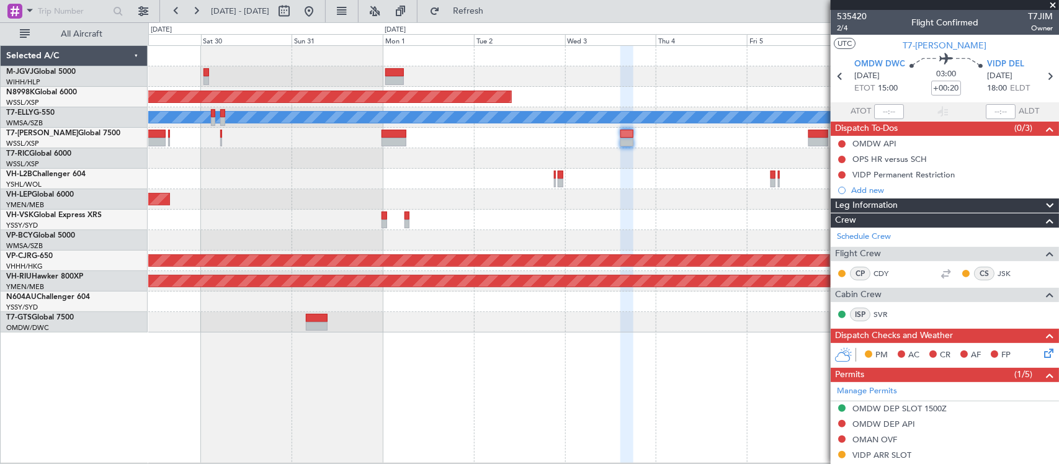
click at [740, 199] on div "Planned Maint [GEOGRAPHIC_DATA] (Seletar) [PERSON_NAME] Planned Maint [GEOGRAPH…" at bounding box center [603, 189] width 910 height 287
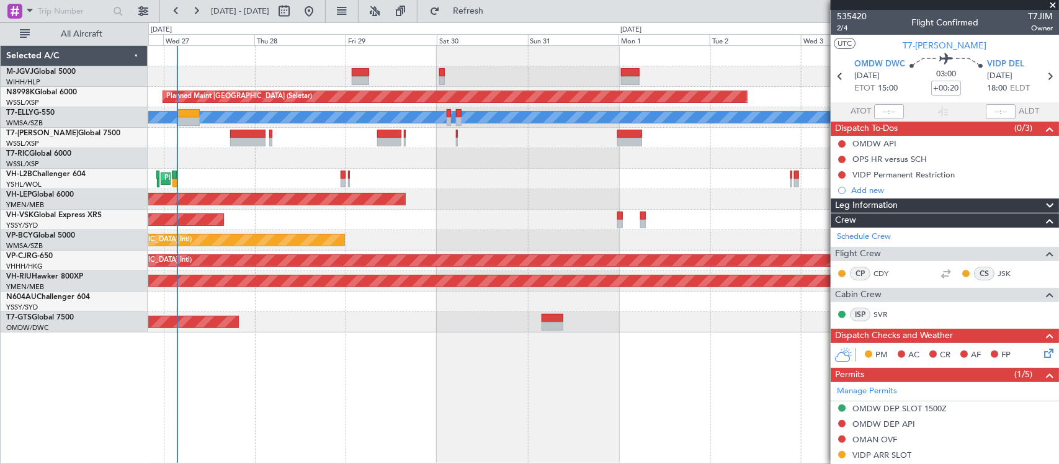
click at [571, 213] on div "Unplanned Maint Sydney ([PERSON_NAME] Intl)" at bounding box center [603, 220] width 910 height 20
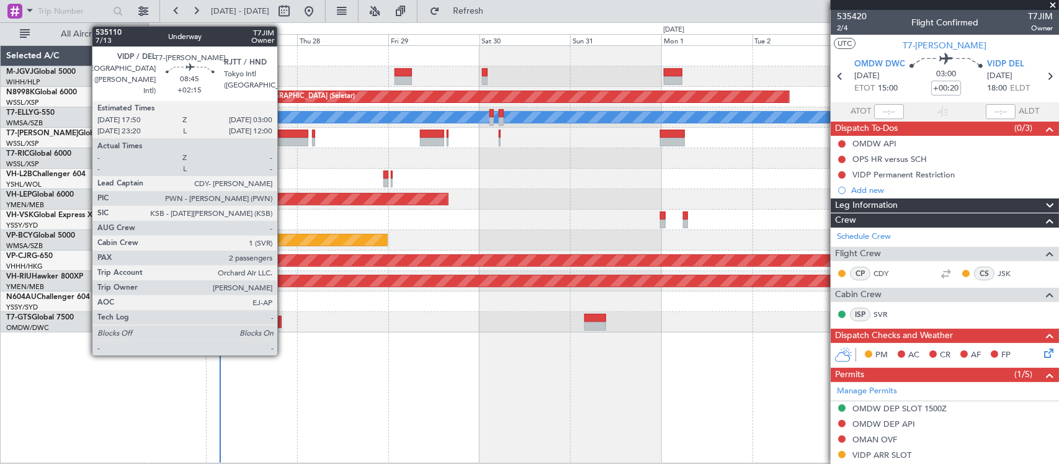
click at [283, 134] on div at bounding box center [290, 134] width 35 height 9
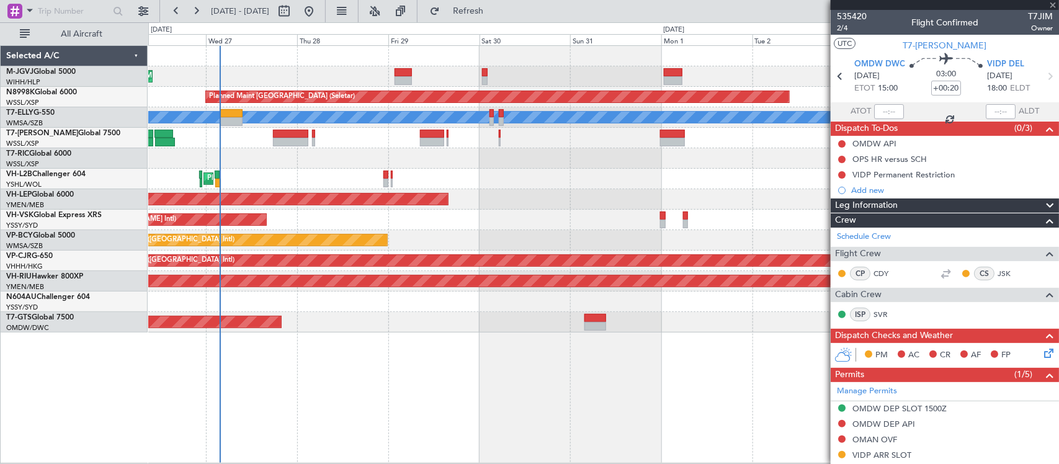
type input "+02:15"
type input "2"
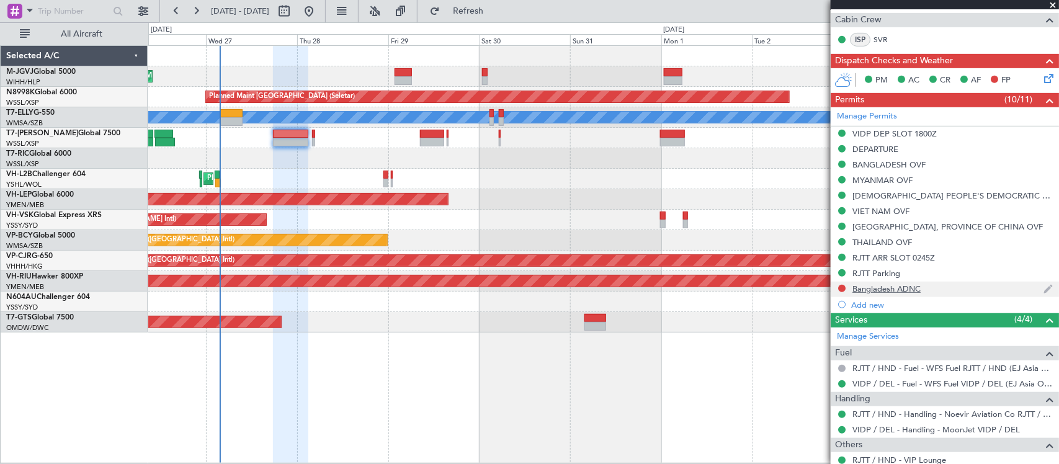
scroll to position [241, 0]
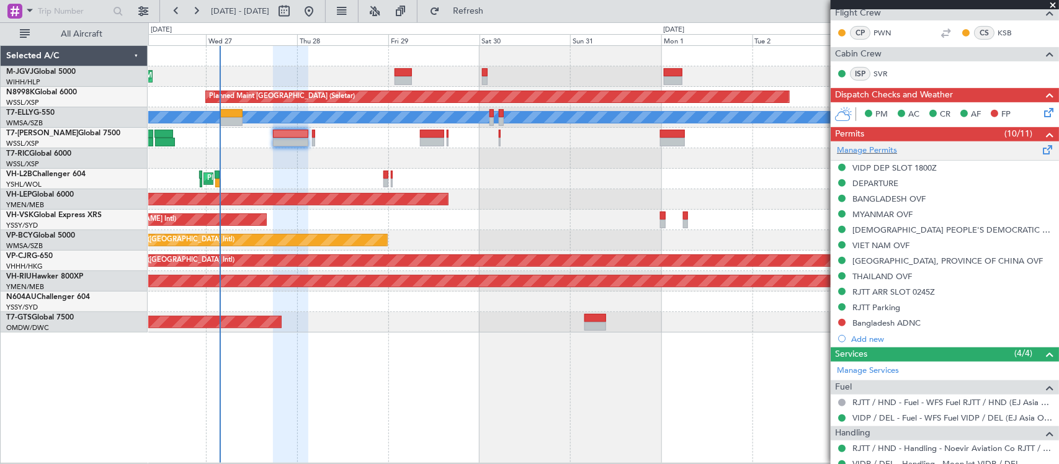
click at [875, 143] on div "Manage Permits" at bounding box center [945, 150] width 228 height 19
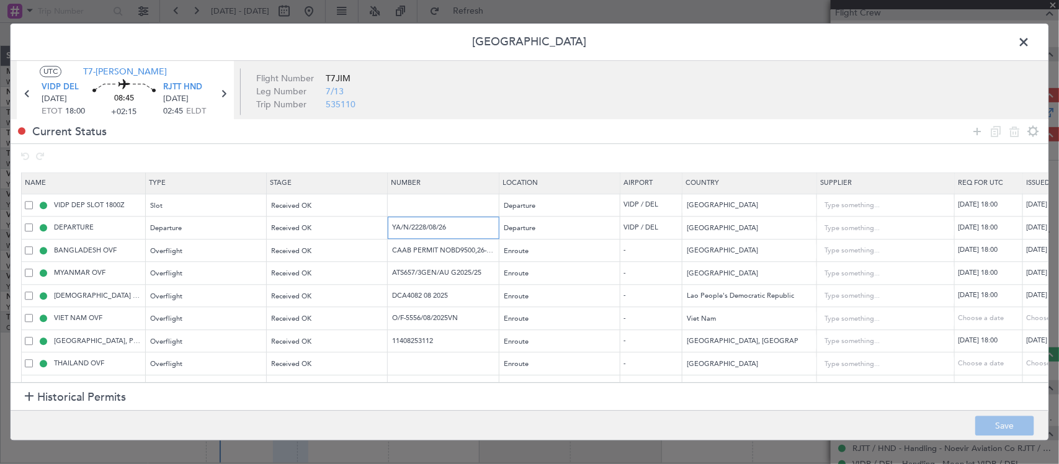
click at [438, 233] on input "YA/N/2228/08/26" at bounding box center [445, 228] width 108 height 11
click at [433, 252] on input "CAAB PERMIT NOBD9500,26-AU G-2025" at bounding box center [445, 250] width 108 height 11
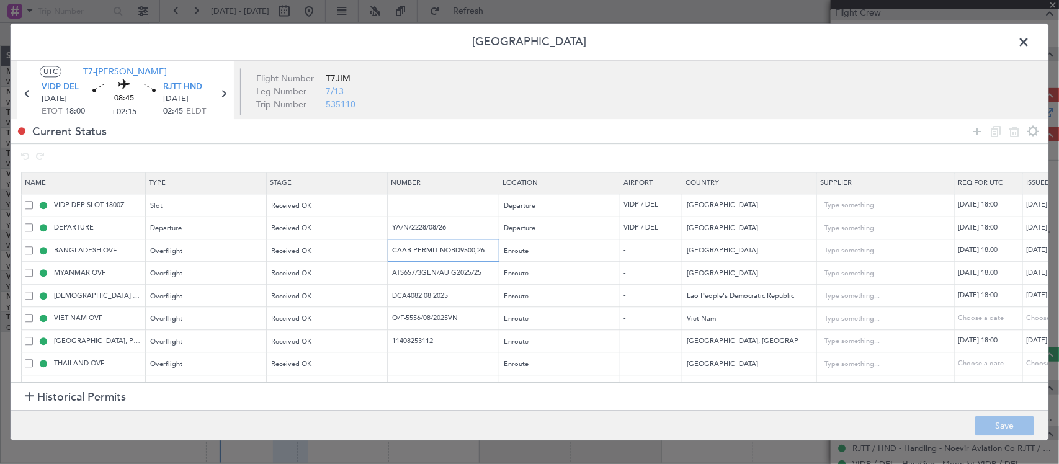
click at [433, 252] on input "CAAB PERMIT NOBD9500,26-AU G-2025" at bounding box center [445, 250] width 108 height 11
click at [427, 277] on input "ATS657/3GEN/AU G2025/25" at bounding box center [445, 273] width 108 height 11
click at [426, 293] on input "DCA4082 08 2025" at bounding box center [445, 295] width 108 height 11
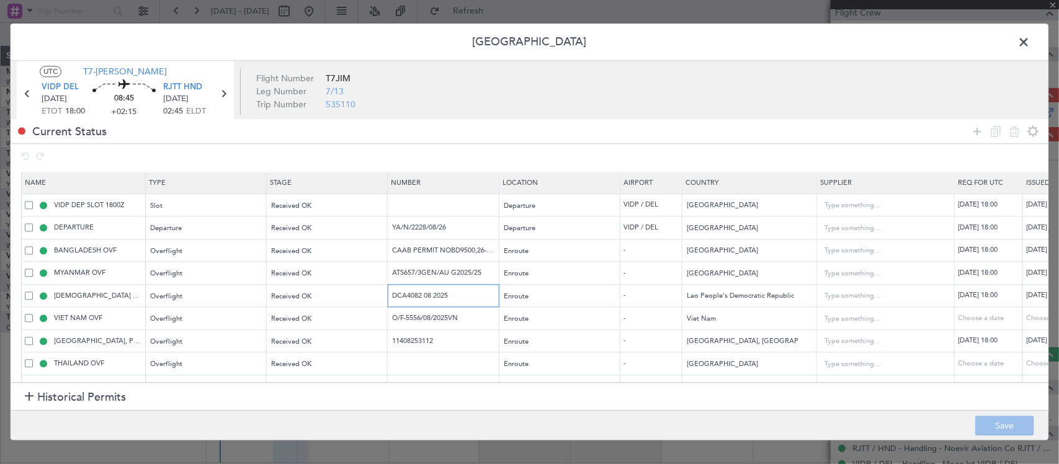
click at [426, 293] on input "DCA4082 08 2025" at bounding box center [445, 295] width 108 height 11
click at [417, 324] on input "O/F-5556/08/2025VN" at bounding box center [445, 318] width 108 height 11
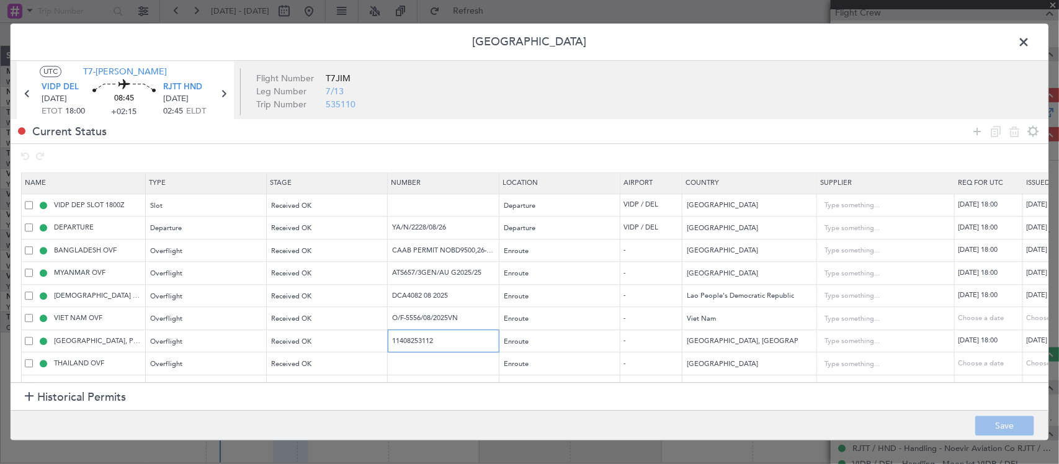
click at [420, 342] on input "11408253112" at bounding box center [445, 341] width 108 height 11
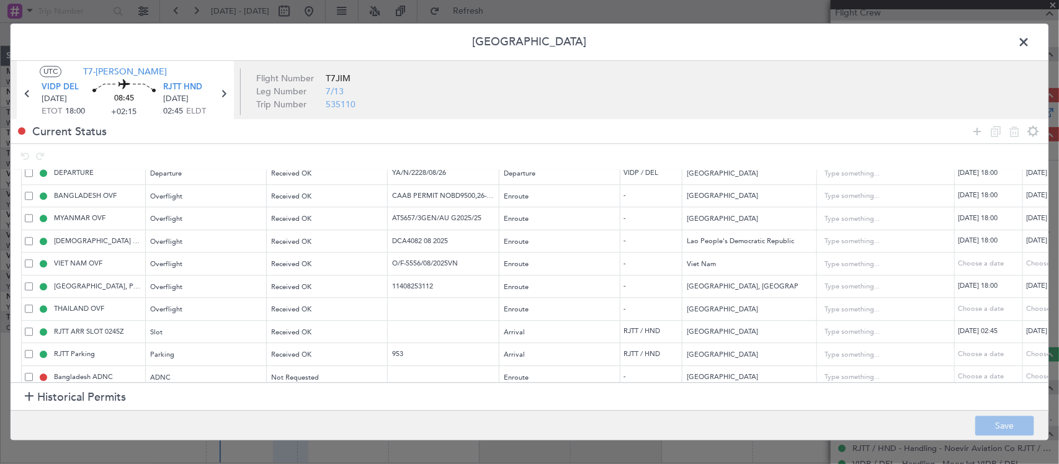
scroll to position [78, 0]
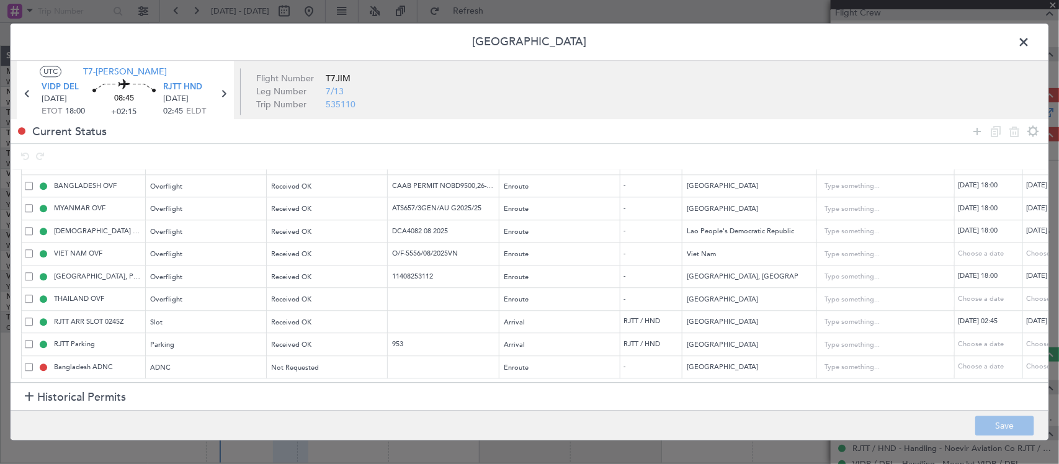
click at [1030, 47] on span at bounding box center [1030, 45] width 0 height 25
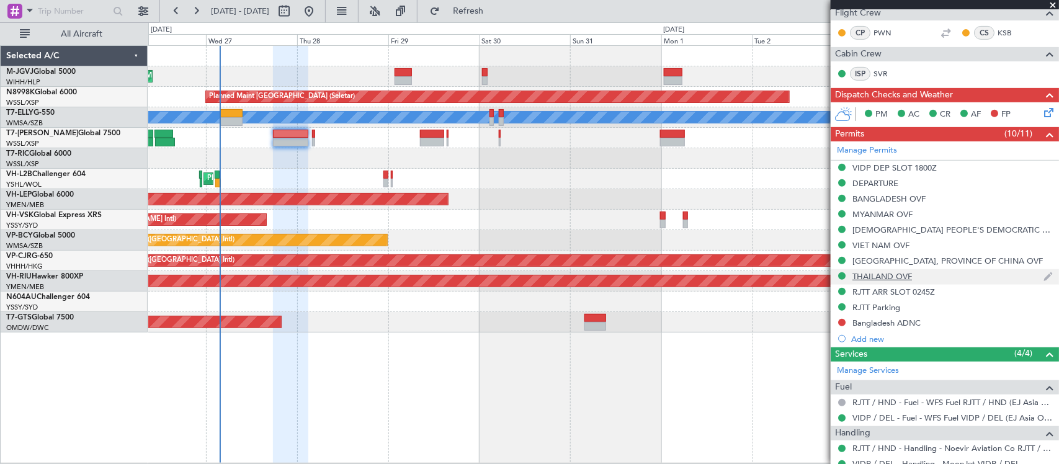
click at [887, 277] on div "THAILAND OVF" at bounding box center [882, 276] width 60 height 11
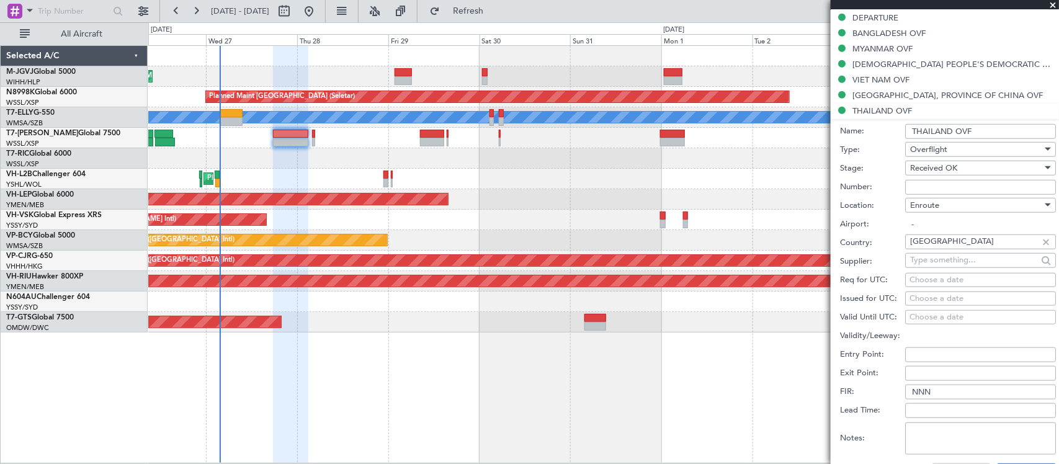
scroll to position [370, 0]
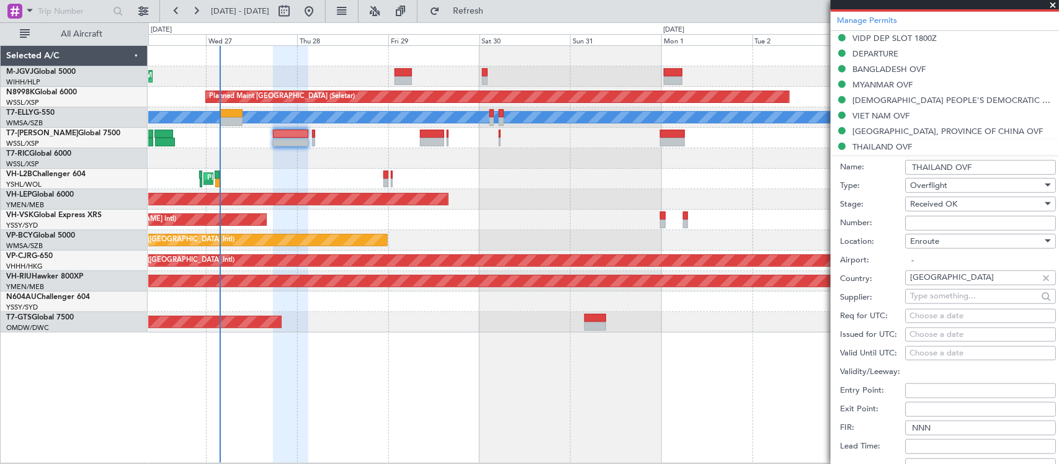
click at [943, 220] on input "Number:" at bounding box center [980, 223] width 151 height 15
paste input "ATD 10108/08/2025"
type input "ATD 10108/08/2025"
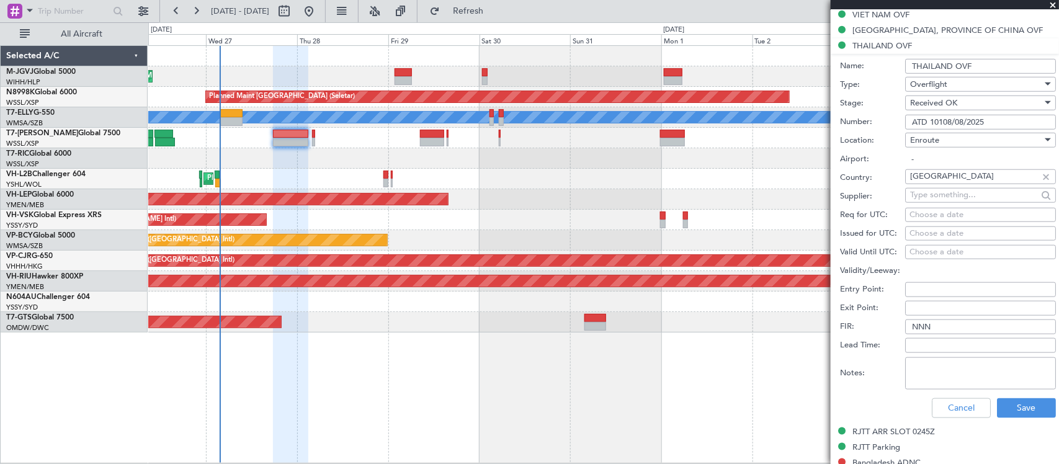
scroll to position [517, 0]
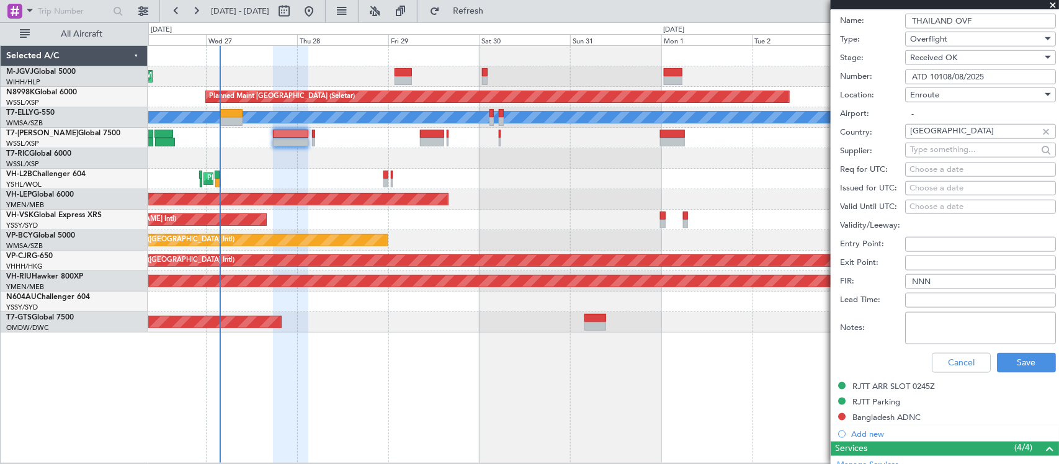
click at [943, 192] on div "Choose a date" at bounding box center [980, 188] width 142 height 12
select select "8"
select select "2025"
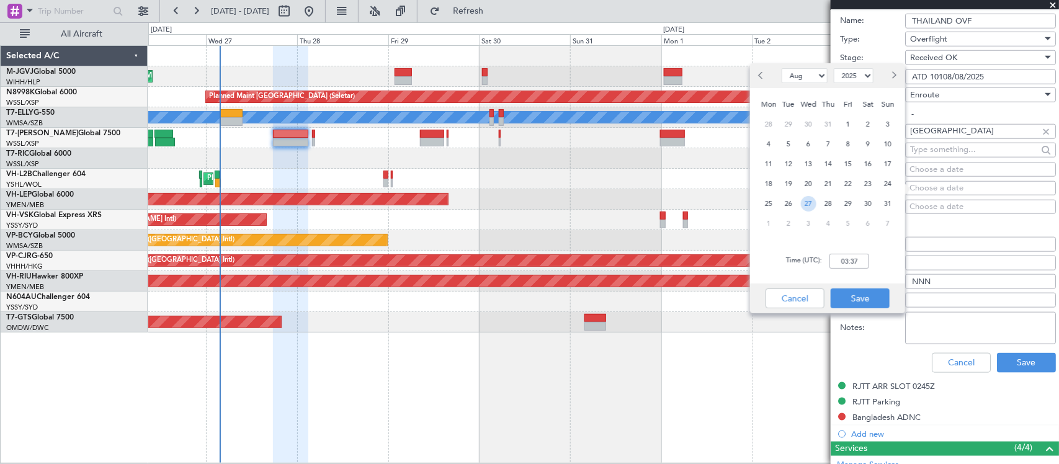
click at [802, 202] on span "27" at bounding box center [809, 204] width 16 height 16
click at [851, 264] on input "00:00" at bounding box center [849, 261] width 40 height 15
type input "18:00"
click at [857, 300] on button "Save" at bounding box center [860, 298] width 59 height 20
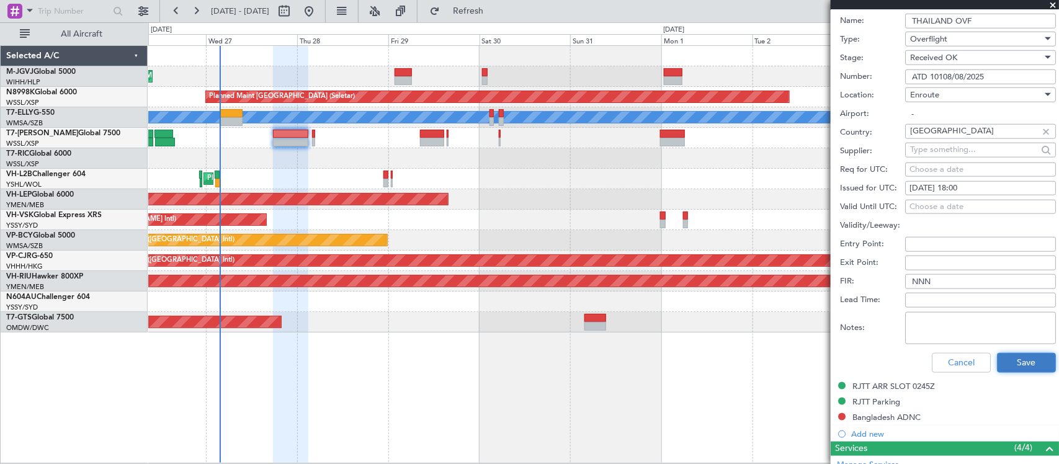
click at [1020, 362] on button "Save" at bounding box center [1026, 363] width 59 height 20
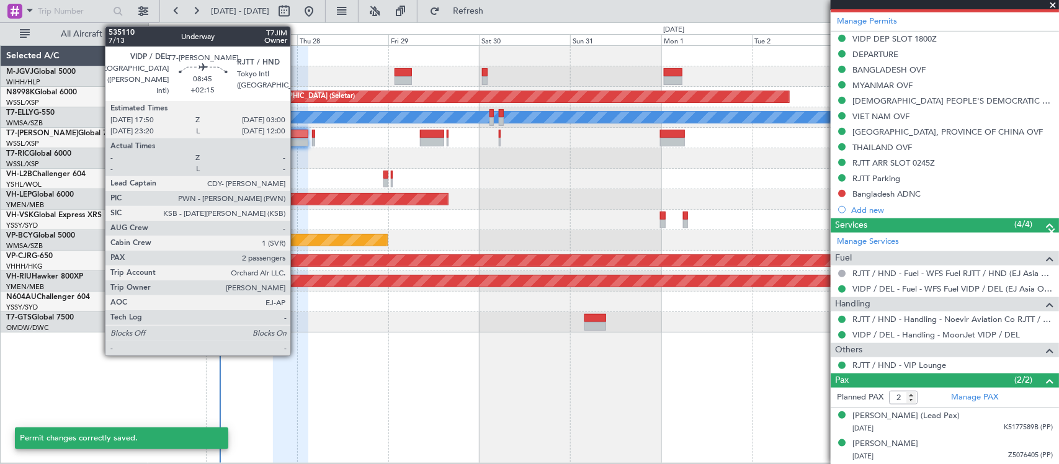
scroll to position [146, 0]
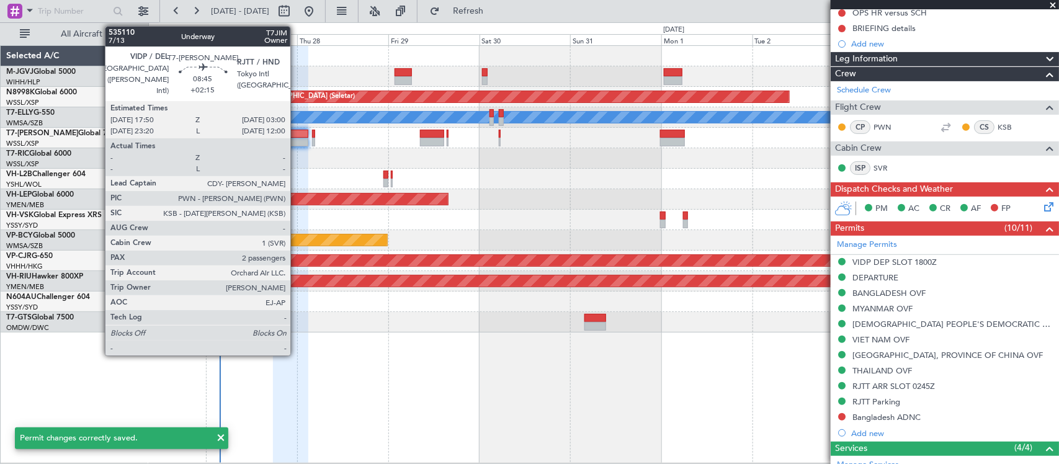
click at [297, 143] on div at bounding box center [290, 142] width 35 height 9
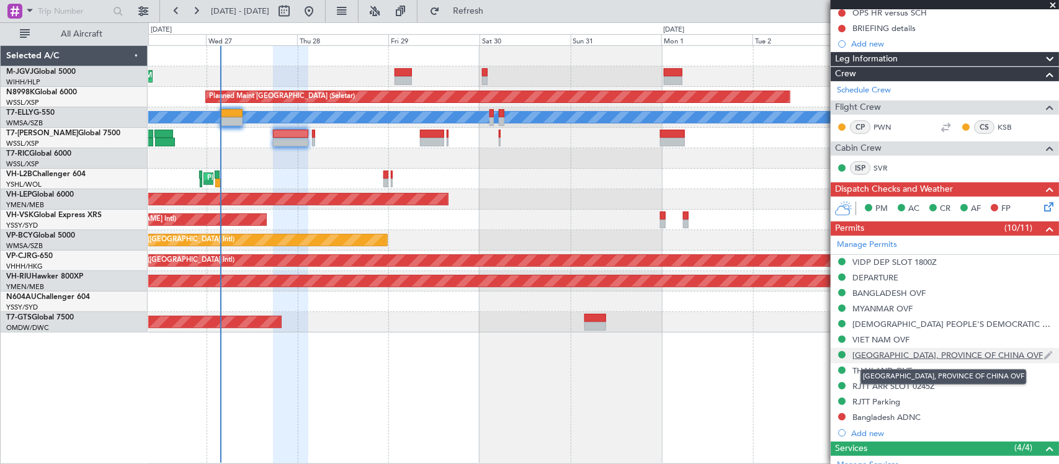
click at [906, 354] on div "[GEOGRAPHIC_DATA], PROVINCE OF CHINA OVF" at bounding box center [947, 355] width 190 height 11
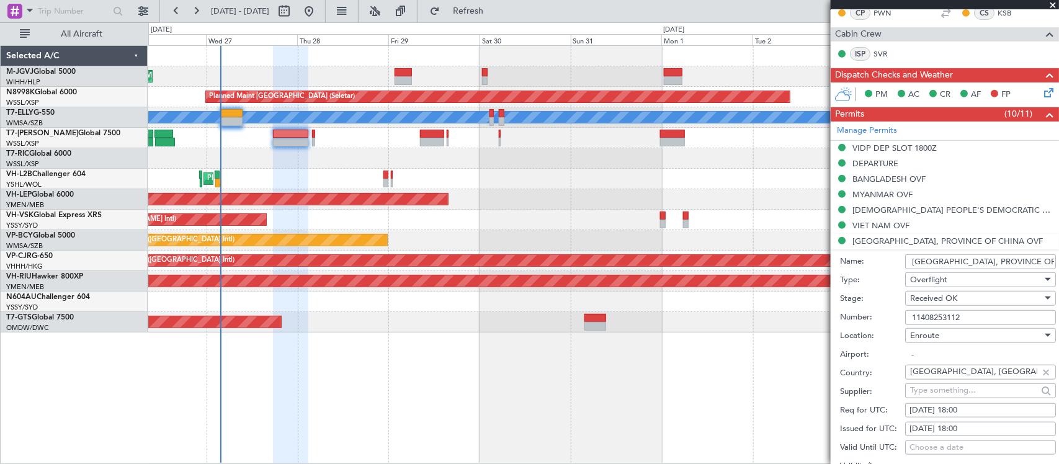
scroll to position [275, 0]
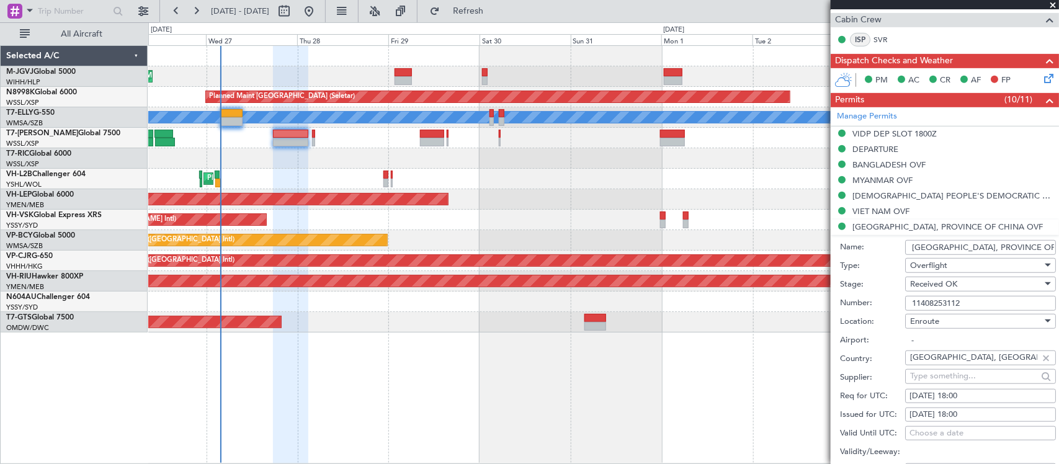
click at [937, 304] on input "11408253112" at bounding box center [980, 303] width 151 height 15
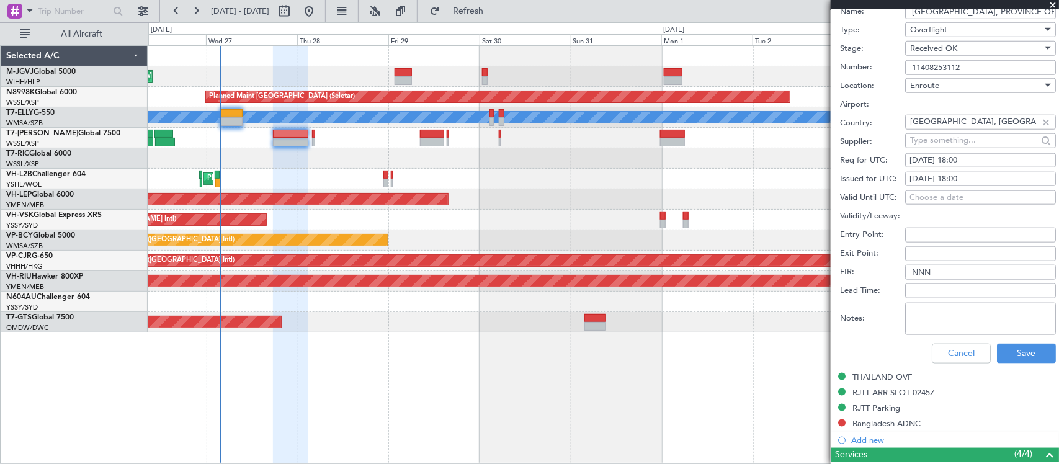
scroll to position [534, 0]
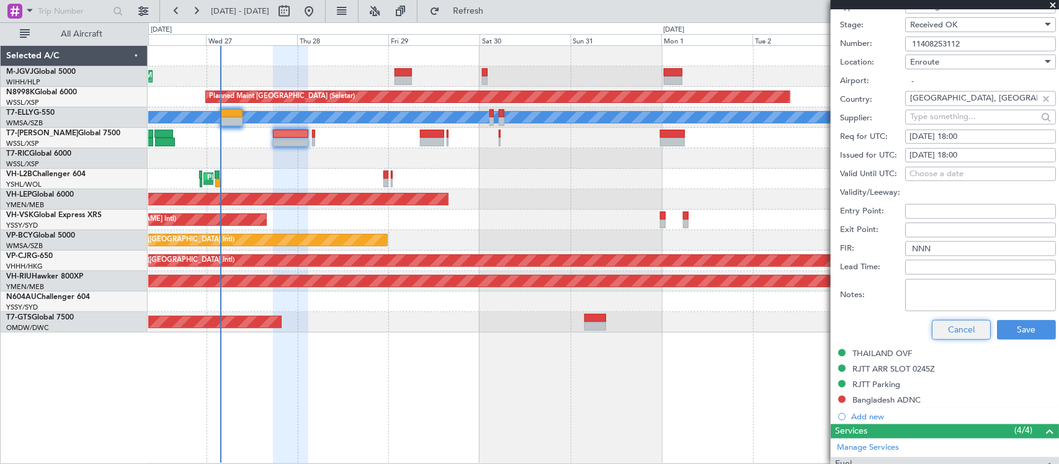
click at [932, 326] on button "Cancel" at bounding box center [961, 330] width 59 height 20
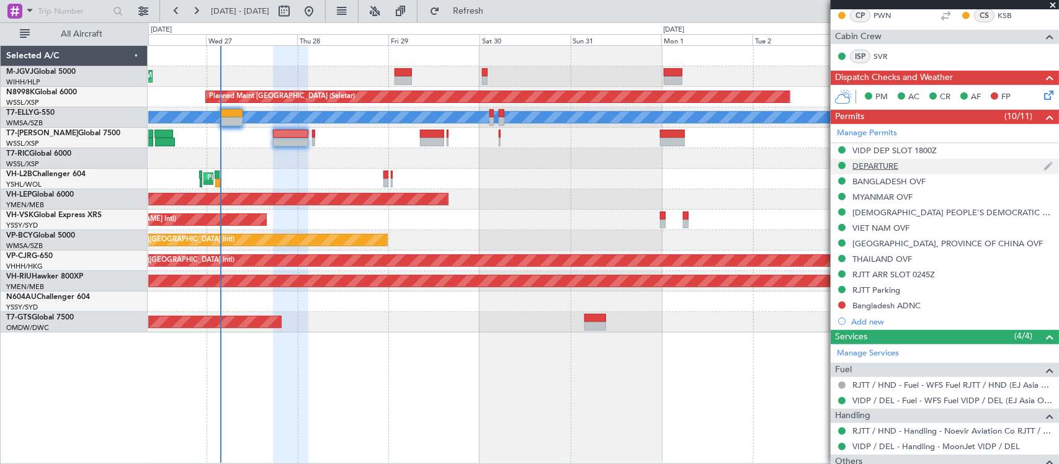
scroll to position [0, 0]
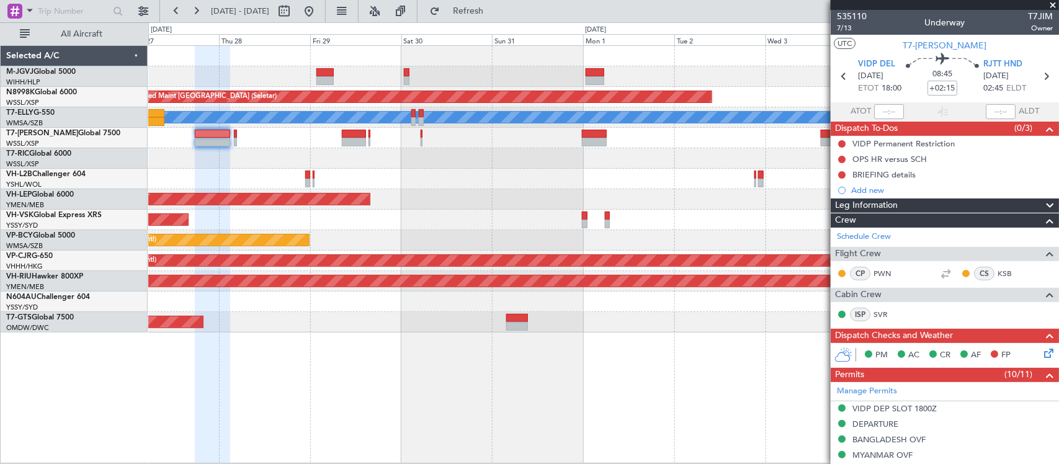
click at [596, 190] on div "Planned Maint [GEOGRAPHIC_DATA] (Halim Intl) Planned Maint [GEOGRAPHIC_DATA] (S…" at bounding box center [603, 189] width 910 height 287
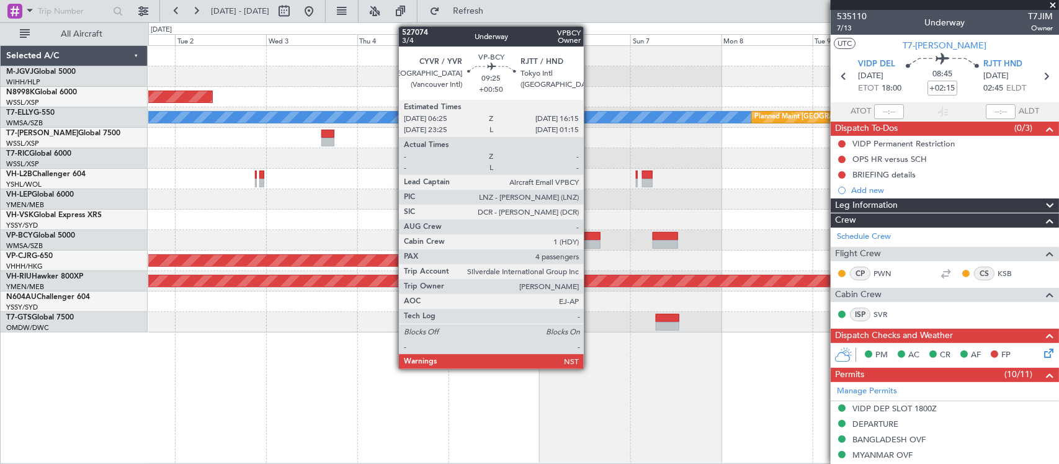
click at [590, 239] on div at bounding box center [582, 236] width 38 height 9
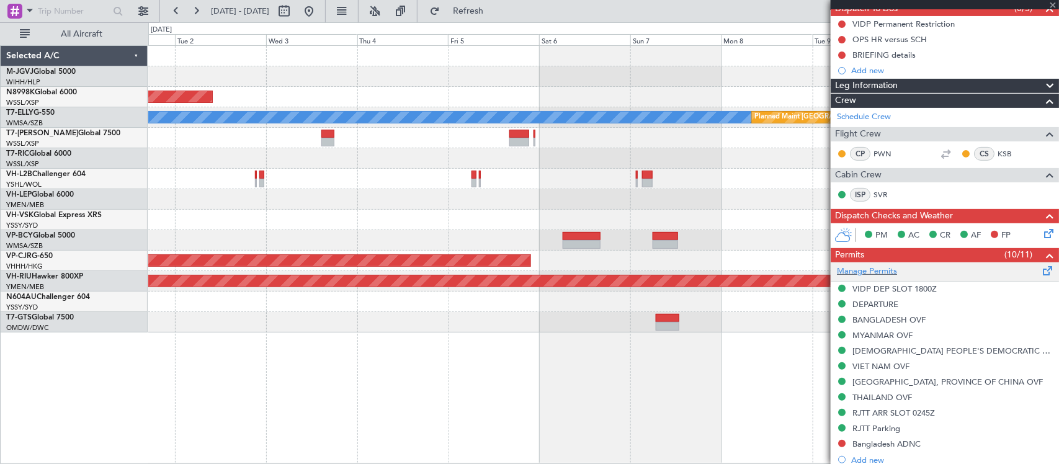
scroll to position [370, 0]
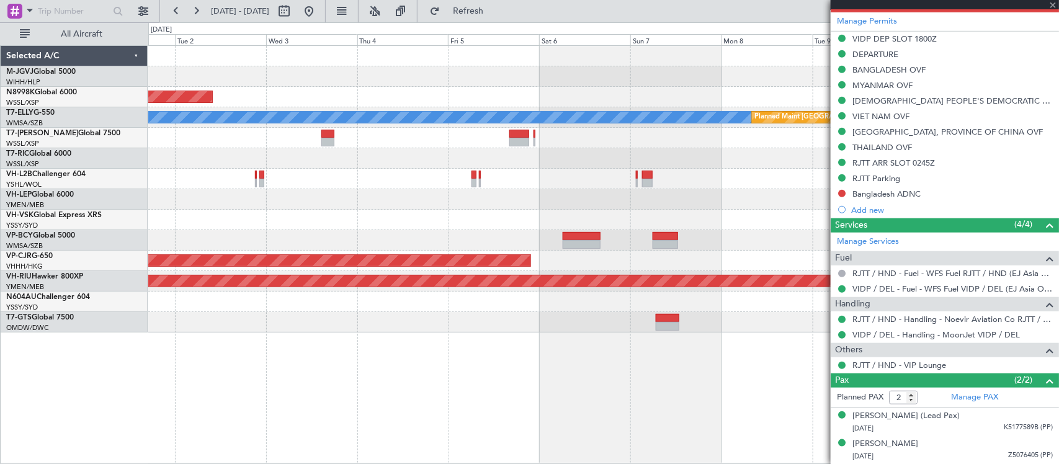
type input "+00:50"
type input "4"
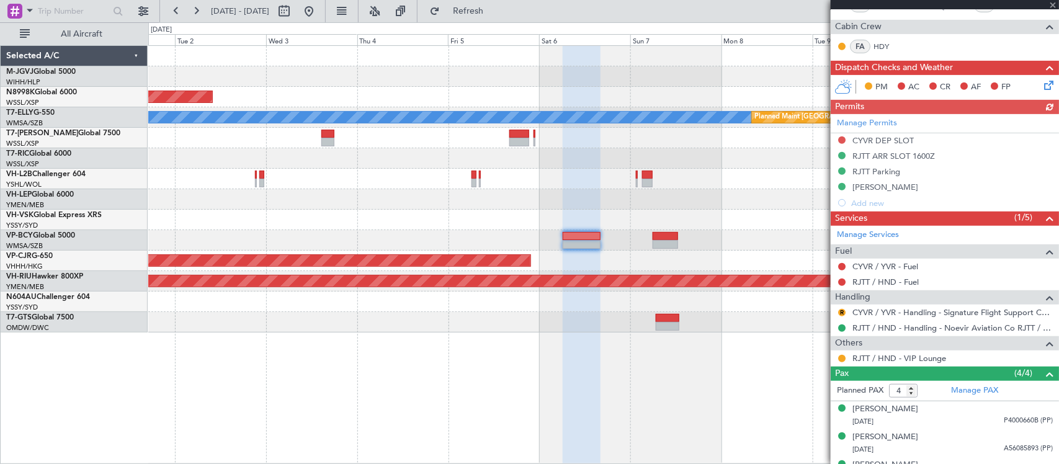
scroll to position [287, 0]
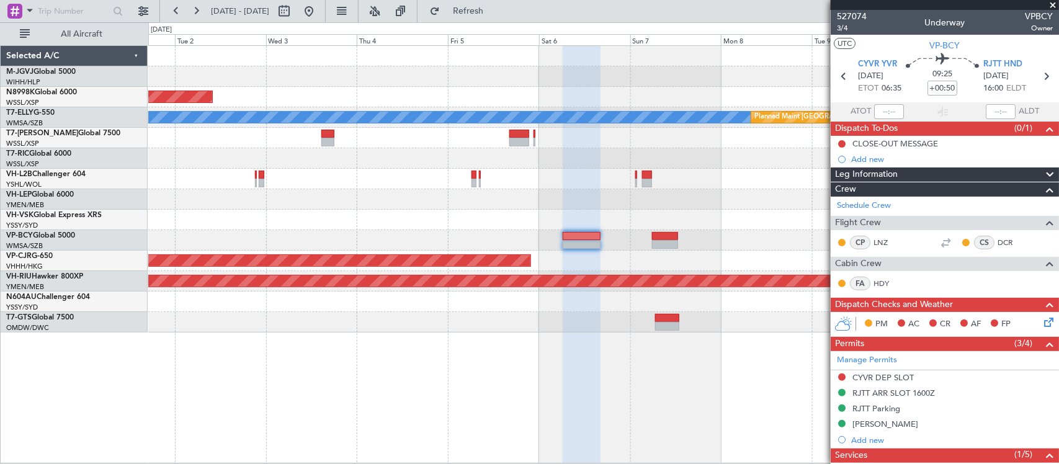
click at [690, 174] on div at bounding box center [603, 179] width 910 height 20
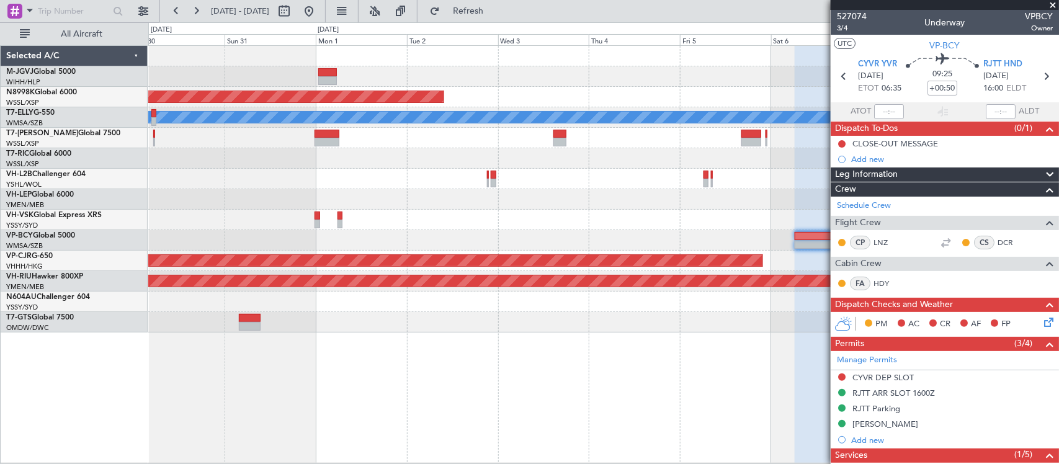
click at [653, 202] on div "Unplanned Maint Wichita (Wichita Mid-continent)" at bounding box center [603, 199] width 910 height 20
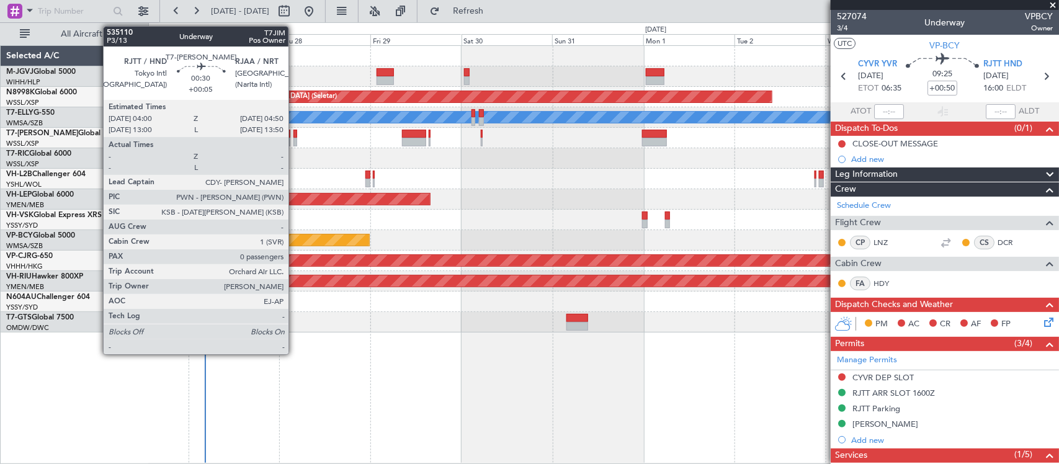
click at [295, 141] on div at bounding box center [295, 142] width 4 height 9
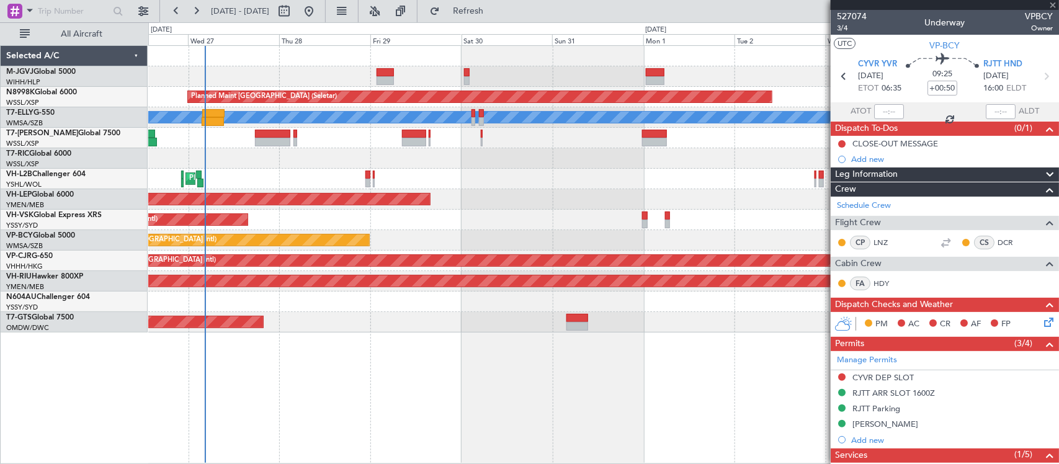
type input "+00:05"
type input "0"
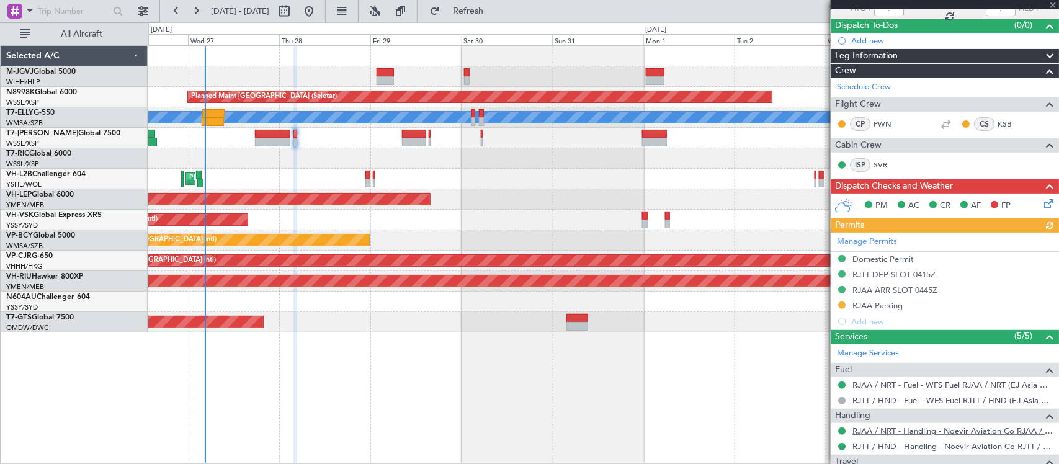
scroll to position [190, 0]
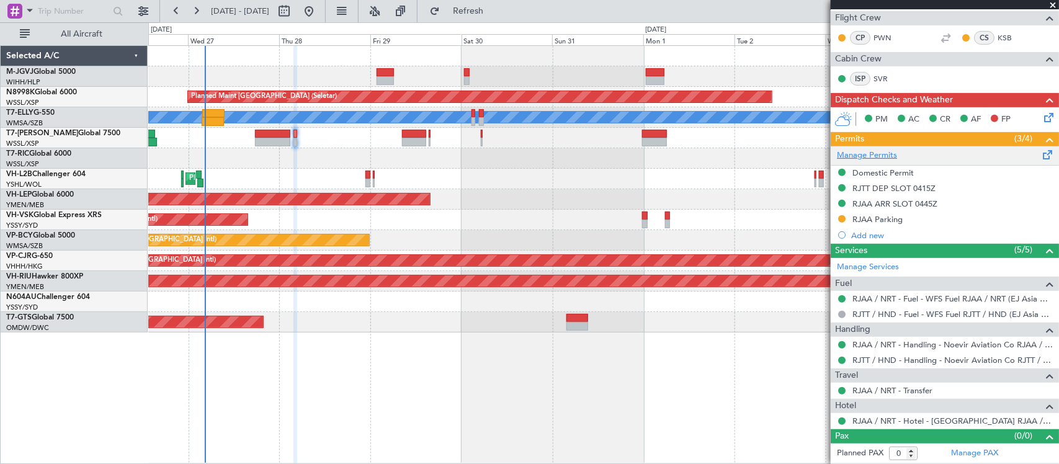
click at [882, 158] on link "Manage Permits" at bounding box center [867, 156] width 60 height 12
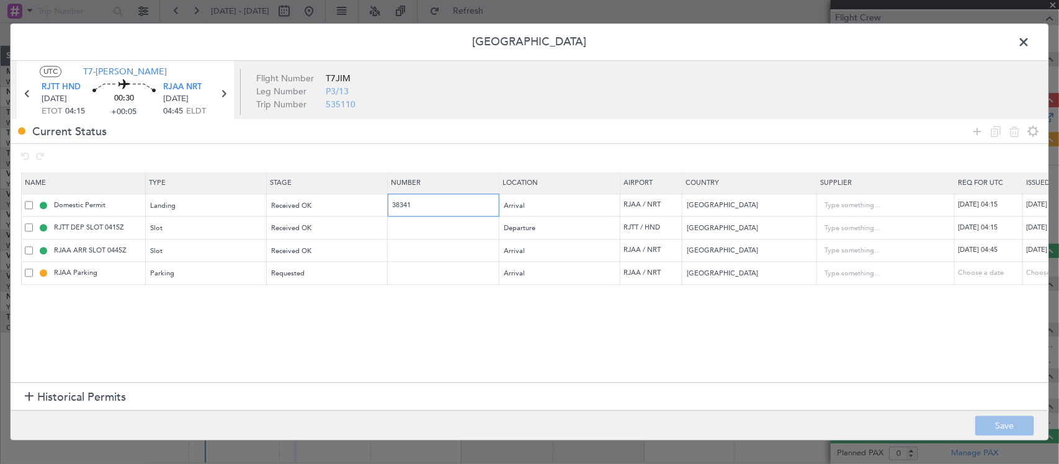
click at [397, 206] on input "38341" at bounding box center [445, 205] width 108 height 11
click at [1030, 45] on span at bounding box center [1030, 45] width 0 height 25
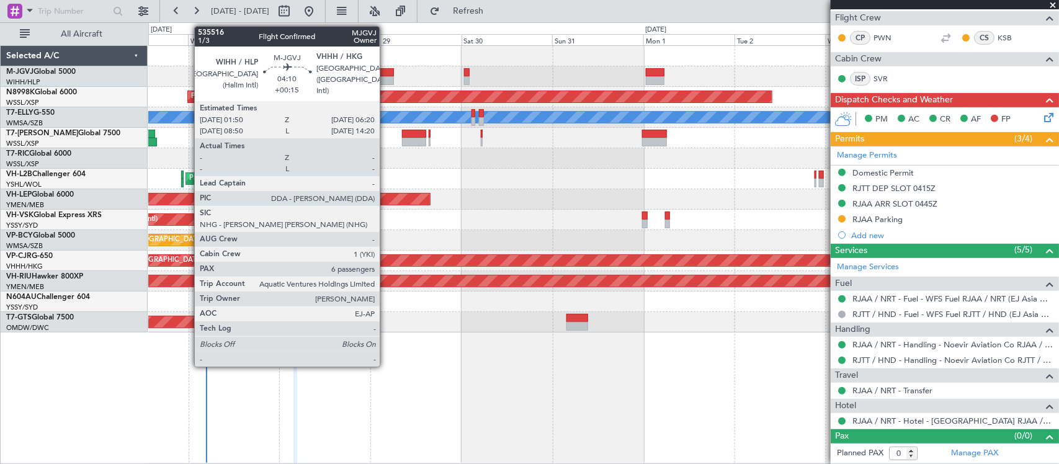
click at [386, 75] on div at bounding box center [385, 72] width 17 height 9
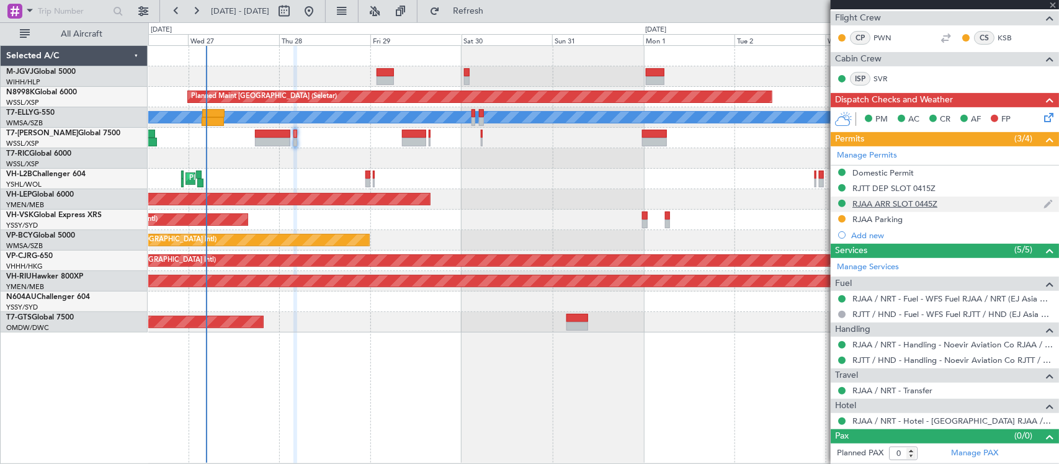
scroll to position [0, 0]
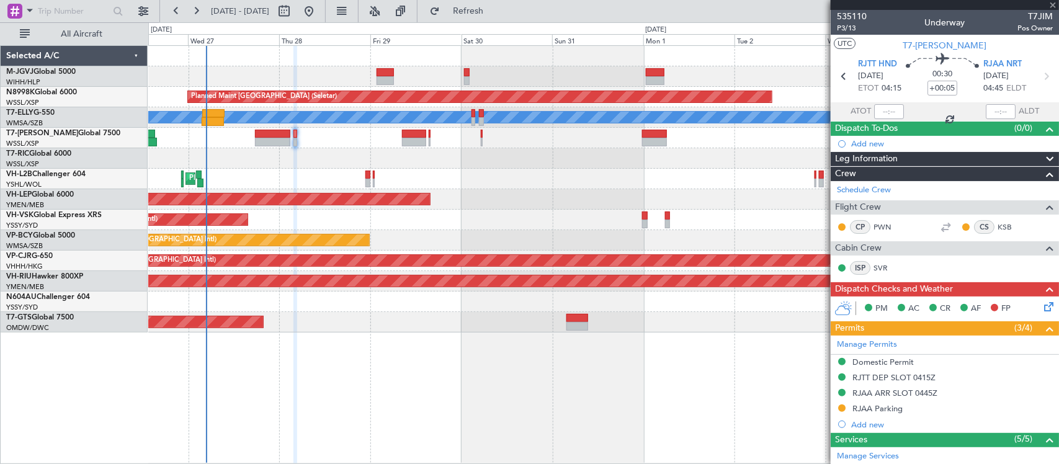
type input "+00:15"
type input "6"
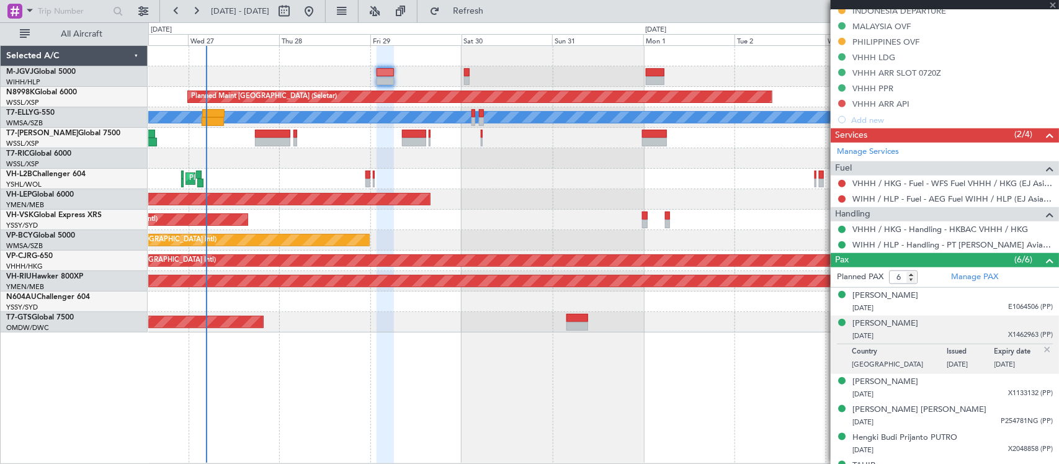
scroll to position [432, 0]
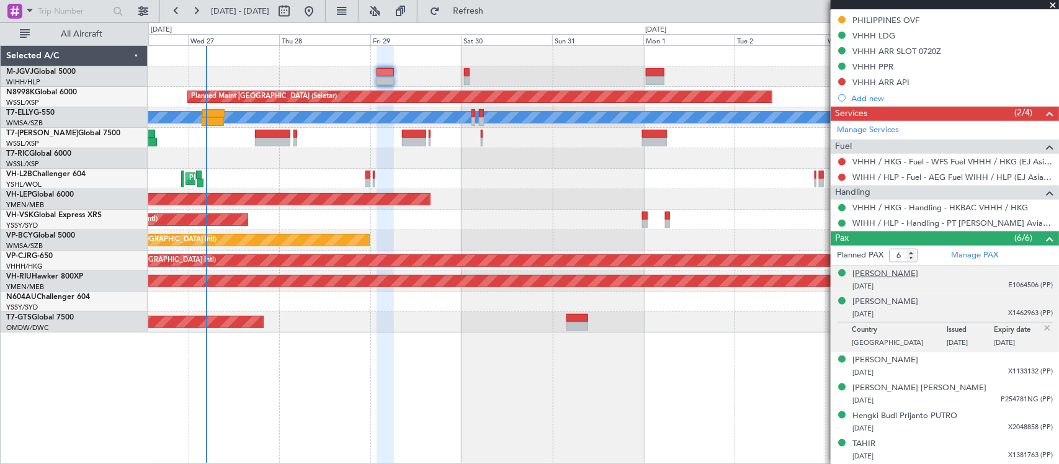
click at [904, 278] on div "Andreas BUDIONO" at bounding box center [885, 274] width 66 height 12
